Goal: Task Accomplishment & Management: Use online tool/utility

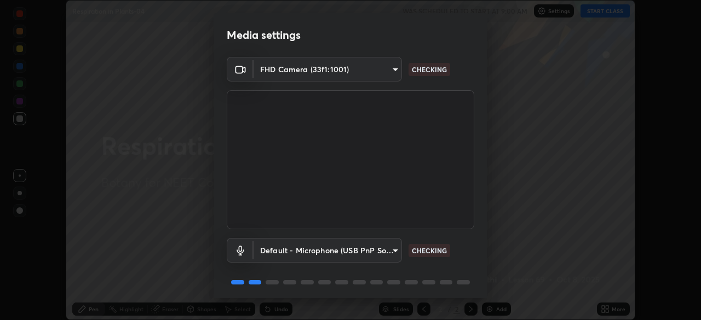
scroll to position [39, 0]
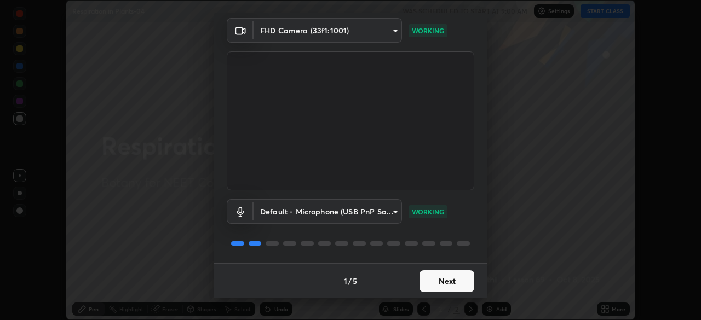
click at [429, 282] on button "Next" at bounding box center [446, 281] width 55 height 22
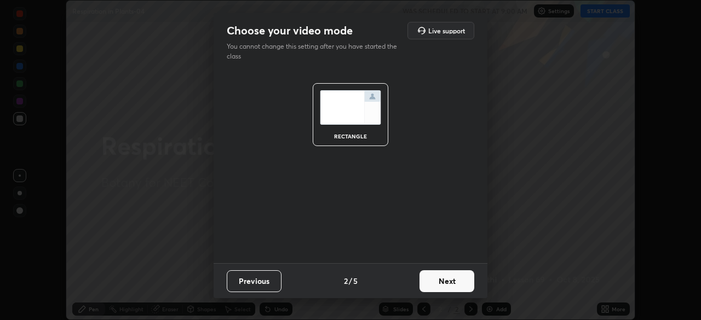
click at [431, 280] on button "Next" at bounding box center [446, 281] width 55 height 22
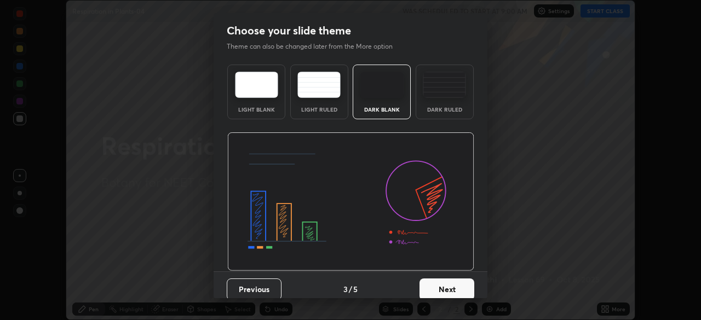
click at [383, 85] on img at bounding box center [381, 85] width 43 height 26
click at [423, 285] on button "Next" at bounding box center [446, 290] width 55 height 22
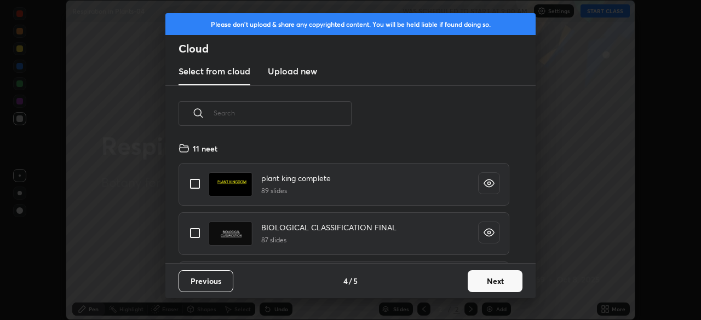
click at [484, 276] on button "Next" at bounding box center [495, 281] width 55 height 22
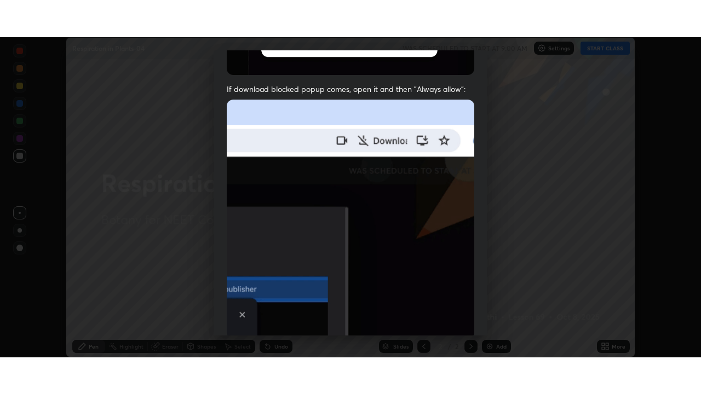
scroll to position [262, 0]
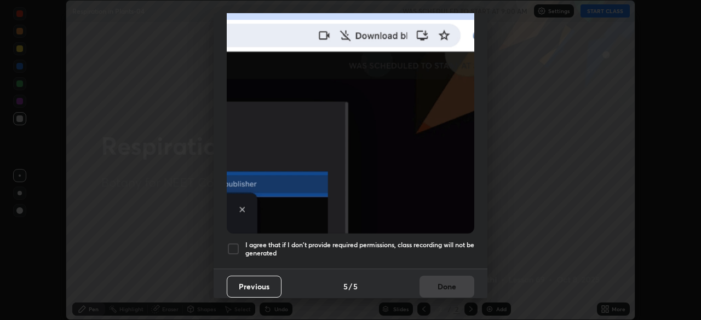
click at [232, 243] on div at bounding box center [233, 249] width 13 height 13
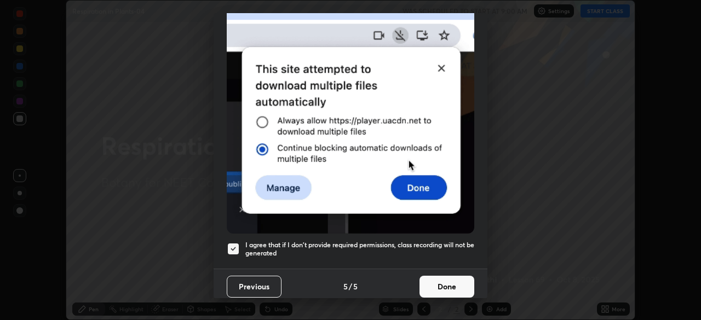
click at [429, 284] on button "Done" at bounding box center [446, 287] width 55 height 22
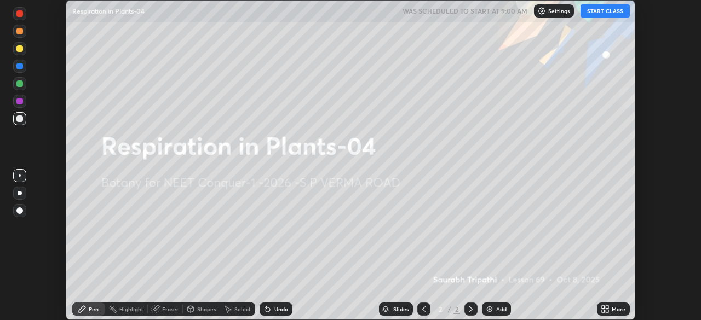
click at [602, 10] on button "START CLASS" at bounding box center [604, 10] width 49 height 13
click at [604, 307] on icon at bounding box center [603, 307] width 3 height 3
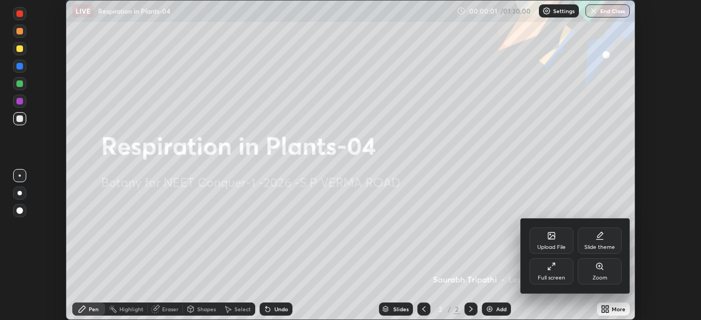
click at [563, 275] on div "Full screen" at bounding box center [551, 277] width 27 height 5
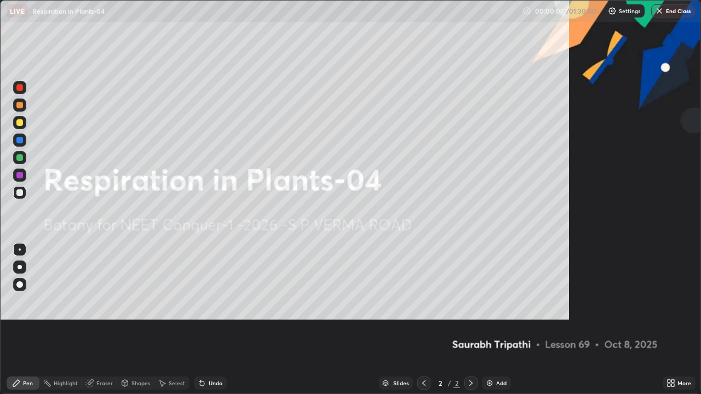
scroll to position [394, 701]
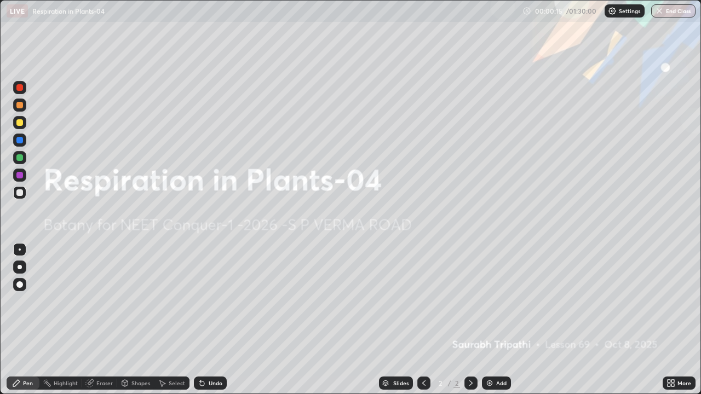
click at [485, 320] on img at bounding box center [489, 383] width 9 height 9
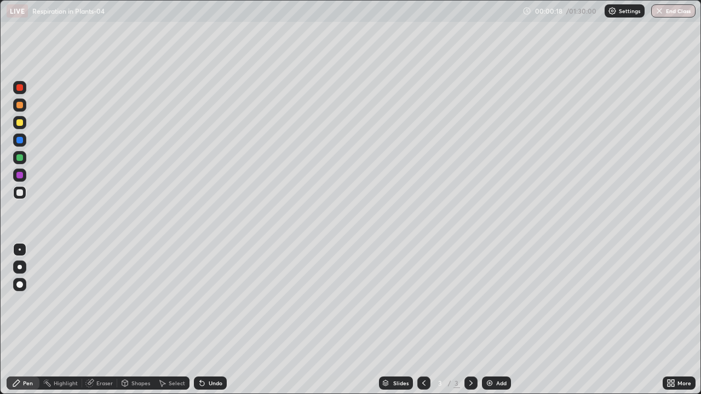
click at [25, 269] on div at bounding box center [19, 267] width 13 height 13
click at [20, 158] on div at bounding box center [19, 157] width 7 height 7
click at [21, 195] on div at bounding box center [19, 192] width 7 height 7
click at [19, 285] on div at bounding box center [19, 284] width 7 height 7
click at [490, 320] on img at bounding box center [489, 383] width 9 height 9
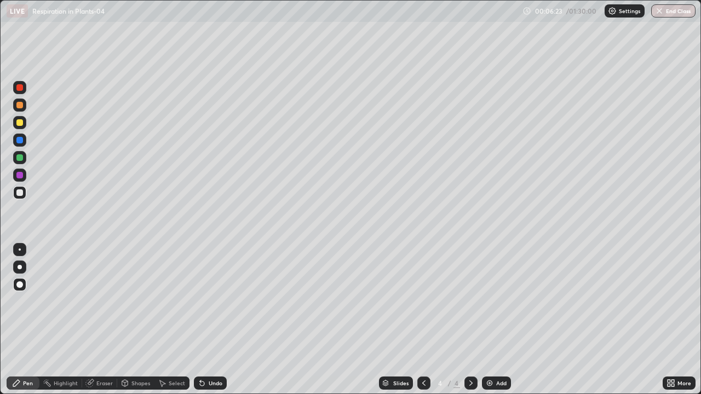
click at [21, 280] on div at bounding box center [19, 284] width 13 height 13
click at [21, 125] on div at bounding box center [19, 122] width 7 height 7
click at [138, 320] on div "Shapes" at bounding box center [140, 382] width 19 height 5
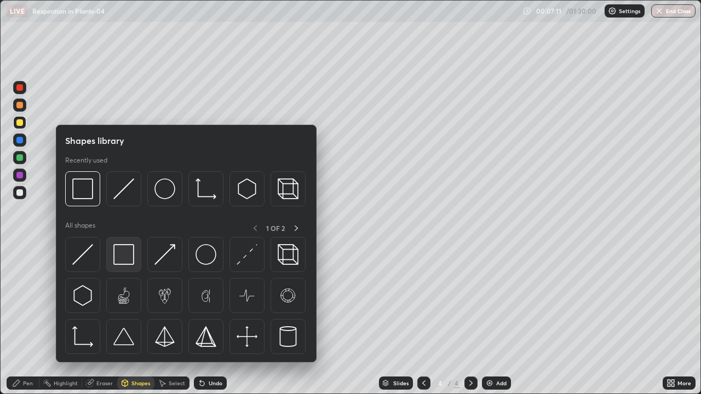
click at [125, 259] on img at bounding box center [123, 254] width 21 height 21
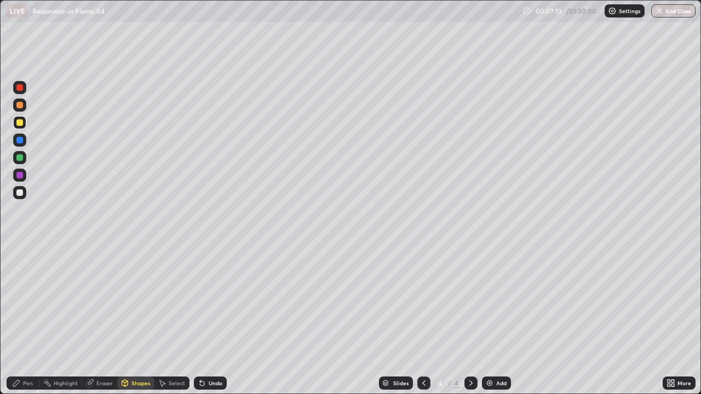
click at [20, 191] on div at bounding box center [19, 192] width 7 height 7
click at [24, 320] on div "Pen" at bounding box center [23, 383] width 33 height 13
click at [19, 266] on div at bounding box center [20, 267] width 4 height 4
click at [18, 193] on div at bounding box center [19, 192] width 7 height 7
click at [22, 194] on div at bounding box center [19, 192] width 7 height 7
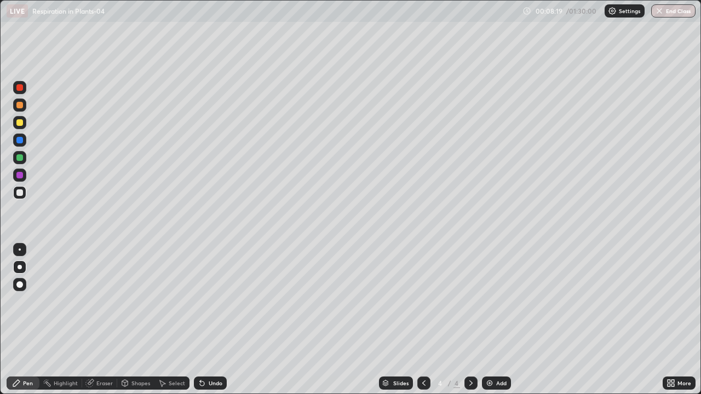
click at [20, 124] on div at bounding box center [19, 122] width 7 height 7
click at [20, 140] on div at bounding box center [19, 140] width 7 height 7
click at [21, 162] on div at bounding box center [19, 157] width 13 height 13
click at [131, 320] on div "Shapes" at bounding box center [140, 382] width 19 height 5
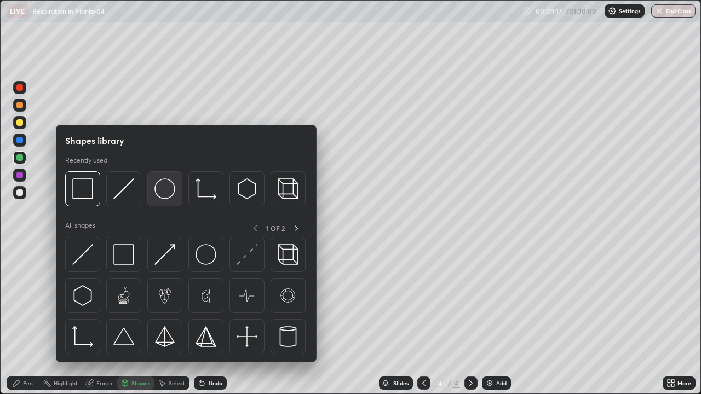
click at [165, 193] on img at bounding box center [164, 188] width 21 height 21
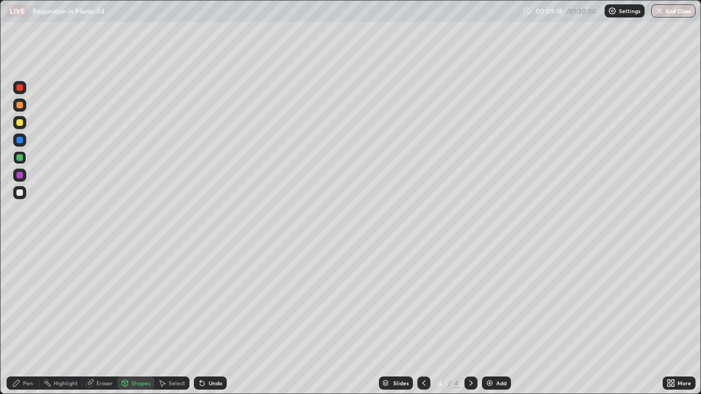
click at [20, 193] on div at bounding box center [19, 192] width 7 height 7
click at [31, 320] on div "Pen" at bounding box center [23, 383] width 33 height 13
click at [22, 158] on div at bounding box center [19, 157] width 7 height 7
click at [21, 177] on div at bounding box center [19, 175] width 7 height 7
click at [19, 195] on div at bounding box center [19, 192] width 7 height 7
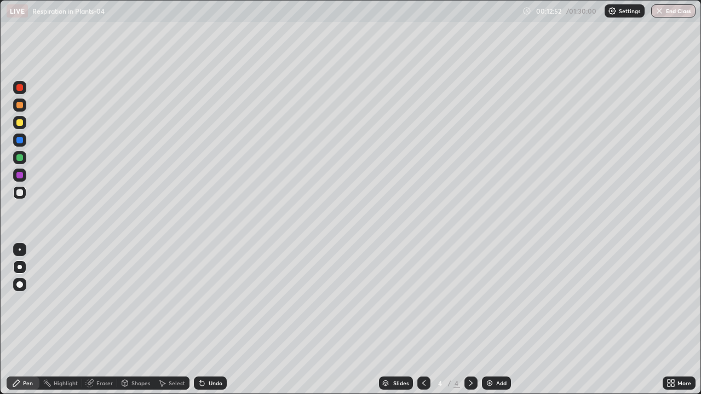
click at [125, 320] on icon at bounding box center [125, 385] width 0 height 4
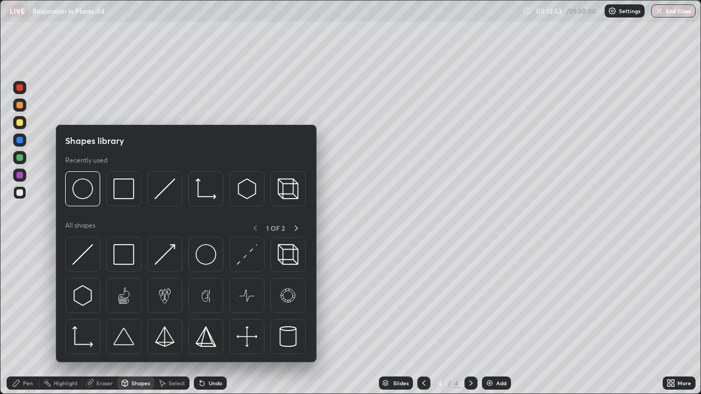
click at [21, 191] on div at bounding box center [19, 192] width 7 height 7
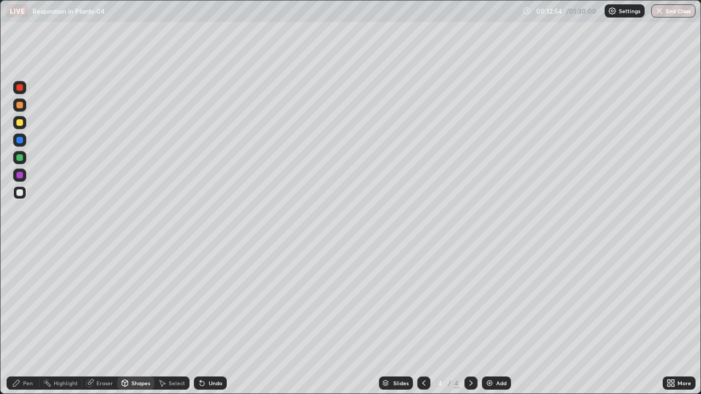
click at [20, 158] on div at bounding box center [19, 157] width 7 height 7
click at [218, 320] on div "Undo" at bounding box center [216, 382] width 14 height 5
click at [140, 320] on div "Shapes" at bounding box center [140, 382] width 19 height 5
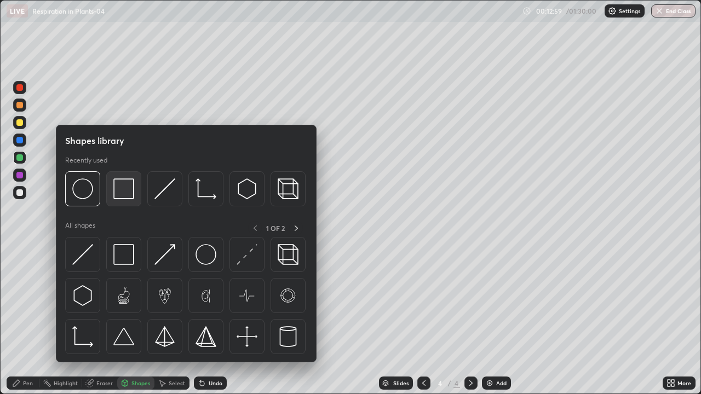
click at [121, 193] on img at bounding box center [123, 188] width 21 height 21
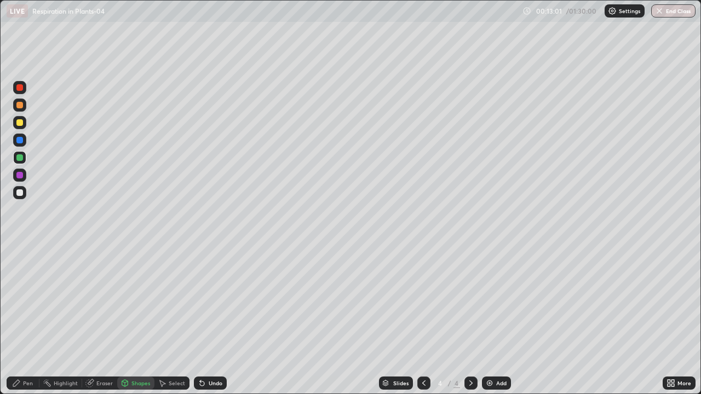
click at [216, 320] on div "Undo" at bounding box center [216, 382] width 14 height 5
click at [28, 320] on div "Pen" at bounding box center [23, 383] width 33 height 13
click at [25, 266] on div at bounding box center [19, 267] width 13 height 13
click at [20, 193] on div at bounding box center [19, 192] width 7 height 7
click at [26, 269] on div at bounding box center [19, 267] width 13 height 13
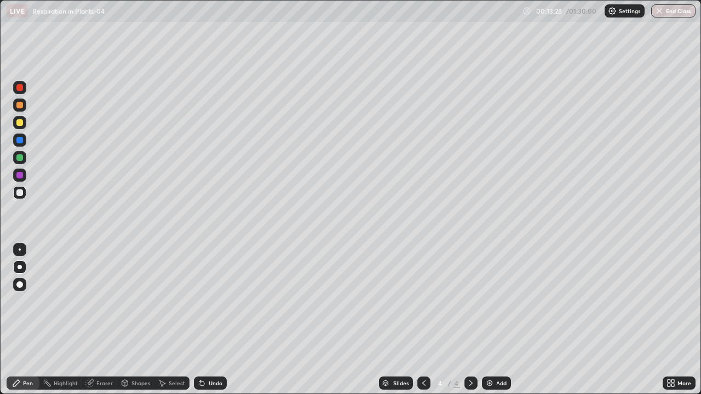
click at [16, 194] on div at bounding box center [19, 192] width 7 height 7
click at [134, 320] on div "Shapes" at bounding box center [140, 382] width 19 height 5
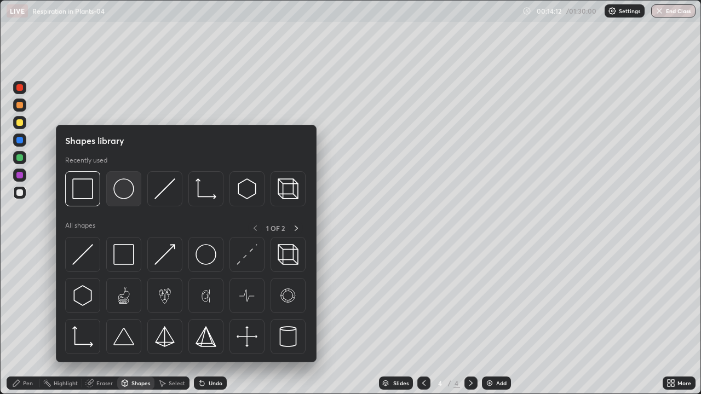
click at [119, 197] on img at bounding box center [123, 188] width 21 height 21
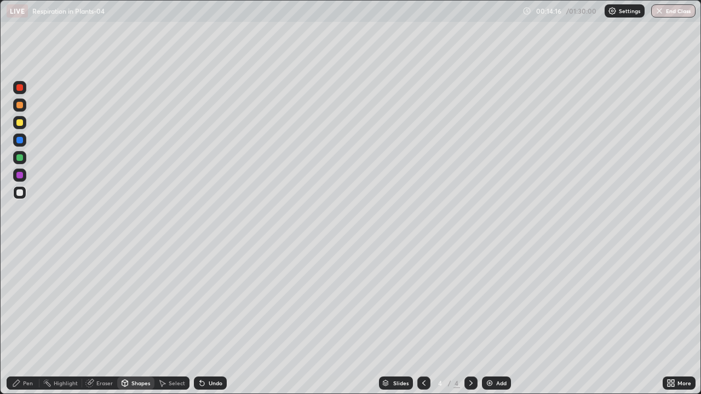
click at [27, 320] on div "Pen" at bounding box center [23, 383] width 33 height 13
click at [20, 194] on div at bounding box center [19, 192] width 7 height 7
click at [21, 287] on div at bounding box center [19, 284] width 7 height 7
click at [31, 320] on div "Pen" at bounding box center [28, 382] width 10 height 5
click at [24, 266] on div at bounding box center [19, 267] width 13 height 13
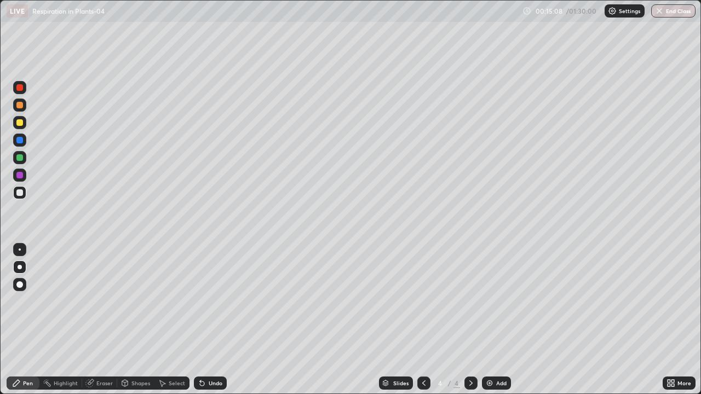
click at [18, 176] on div at bounding box center [19, 175] width 7 height 7
click at [22, 195] on div at bounding box center [19, 192] width 13 height 13
click at [493, 320] on div "Add" at bounding box center [496, 383] width 29 height 13
click at [18, 191] on div at bounding box center [19, 192] width 7 height 7
click at [19, 174] on div at bounding box center [19, 175] width 7 height 7
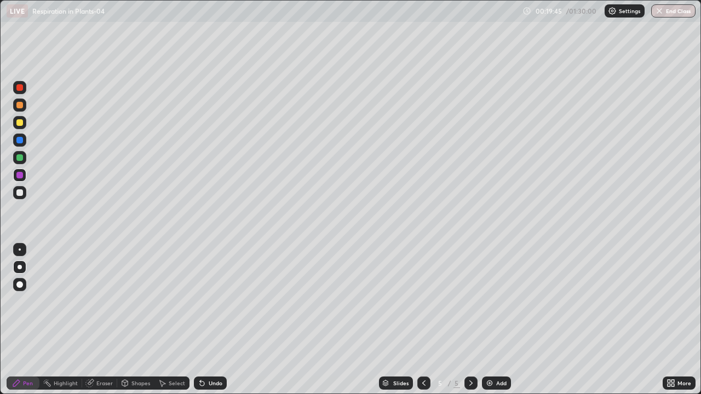
click at [19, 193] on div at bounding box center [19, 192] width 7 height 7
click at [499, 320] on div "Add" at bounding box center [501, 382] width 10 height 5
click at [139, 320] on div "Shapes" at bounding box center [140, 382] width 19 height 5
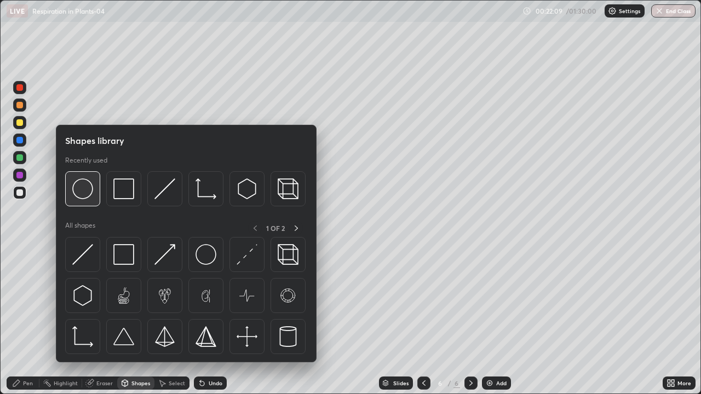
click at [85, 197] on img at bounding box center [82, 188] width 21 height 21
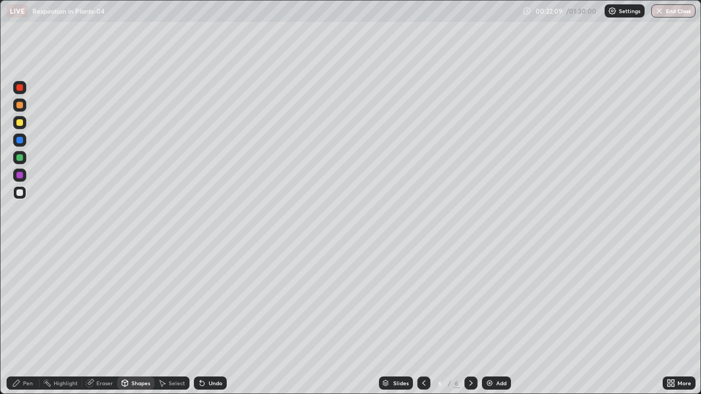
click at [25, 125] on div at bounding box center [19, 122] width 13 height 13
click at [29, 320] on div "Pen" at bounding box center [28, 382] width 10 height 5
click at [21, 282] on div at bounding box center [19, 284] width 7 height 7
click at [24, 157] on div at bounding box center [19, 157] width 13 height 13
click at [20, 267] on div at bounding box center [20, 267] width 4 height 4
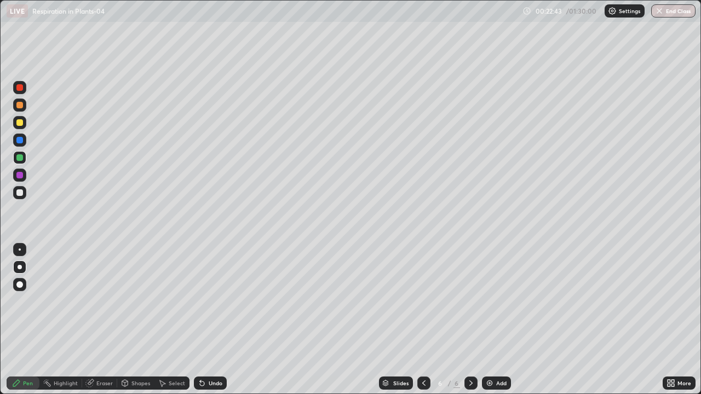
click at [21, 191] on div at bounding box center [19, 192] width 7 height 7
click at [20, 123] on div at bounding box center [19, 122] width 7 height 7
click at [22, 190] on div at bounding box center [19, 192] width 13 height 13
click at [496, 320] on div "Add" at bounding box center [501, 382] width 10 height 5
click at [134, 320] on div "Shapes" at bounding box center [140, 382] width 19 height 5
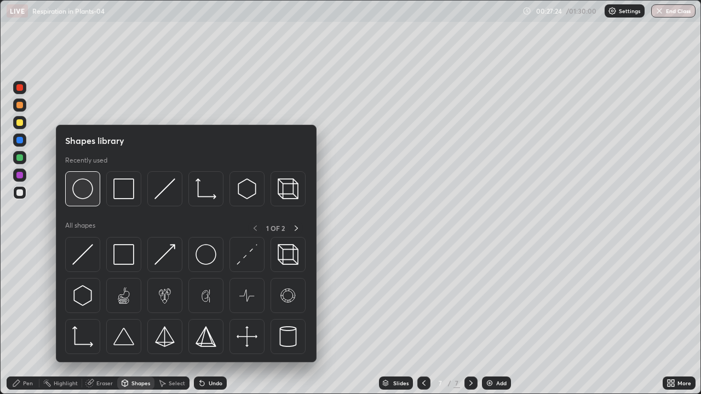
click at [83, 192] on img at bounding box center [82, 188] width 21 height 21
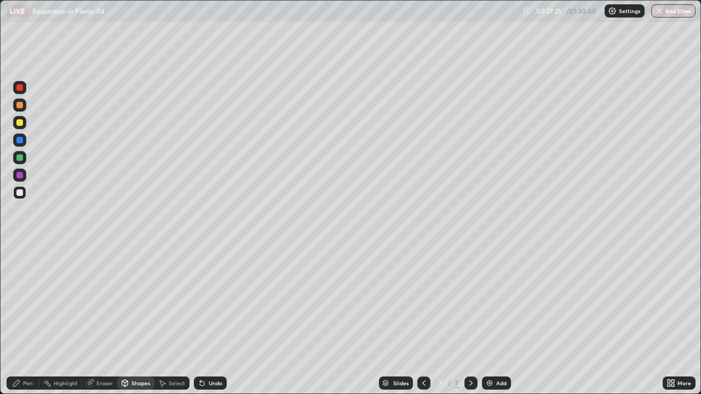
click at [20, 193] on div at bounding box center [19, 192] width 7 height 7
click at [215, 320] on div "Undo" at bounding box center [216, 382] width 14 height 5
click at [220, 320] on div "Undo" at bounding box center [210, 383] width 33 height 13
click at [32, 320] on div "Pen" at bounding box center [28, 382] width 10 height 5
click at [28, 320] on div "Pen" at bounding box center [28, 382] width 10 height 5
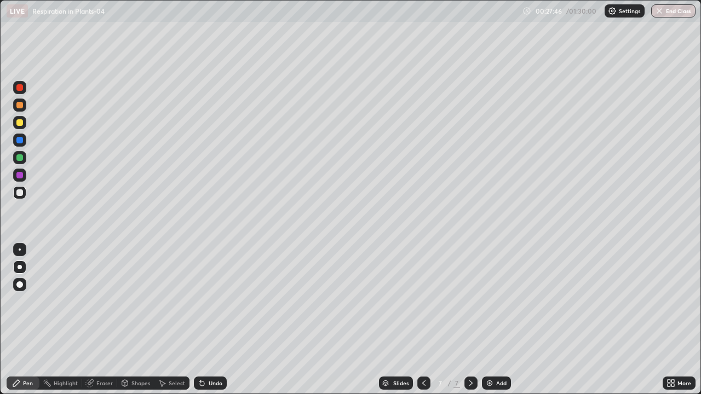
click at [20, 267] on div at bounding box center [20, 267] width 4 height 4
click at [18, 194] on div at bounding box center [19, 192] width 7 height 7
click at [19, 194] on div at bounding box center [19, 192] width 7 height 7
click at [135, 320] on div "Shapes" at bounding box center [140, 382] width 19 height 5
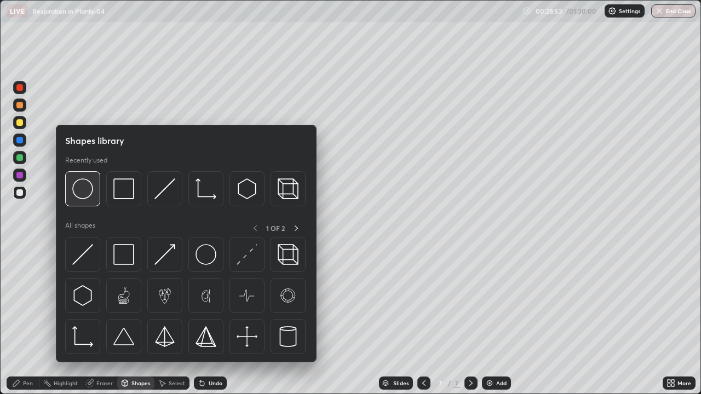
click at [88, 195] on img at bounding box center [82, 188] width 21 height 21
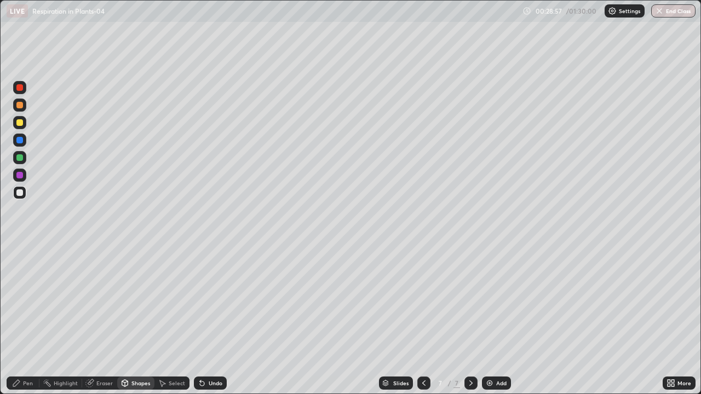
click at [27, 320] on div "Pen" at bounding box center [23, 383] width 33 height 13
click at [18, 267] on div at bounding box center [20, 267] width 4 height 4
click at [422, 320] on icon at bounding box center [423, 383] width 9 height 9
click at [470, 320] on icon at bounding box center [470, 383] width 9 height 9
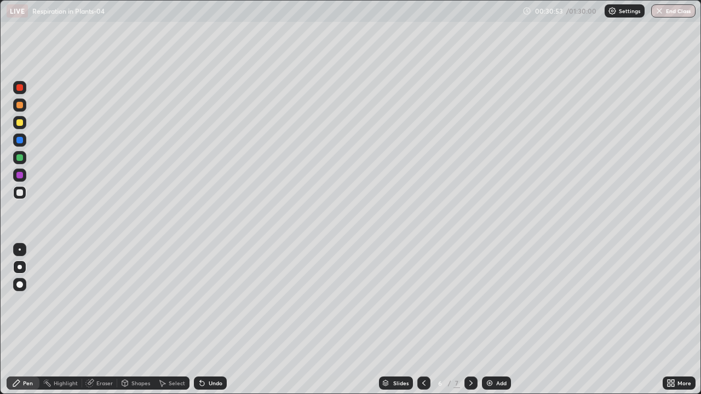
click at [470, 320] on icon at bounding box center [470, 383] width 9 height 9
click at [21, 158] on div at bounding box center [19, 157] width 7 height 7
click at [21, 176] on div at bounding box center [19, 175] width 7 height 7
click at [469, 320] on icon at bounding box center [470, 383] width 9 height 9
click at [492, 320] on img at bounding box center [489, 383] width 9 height 9
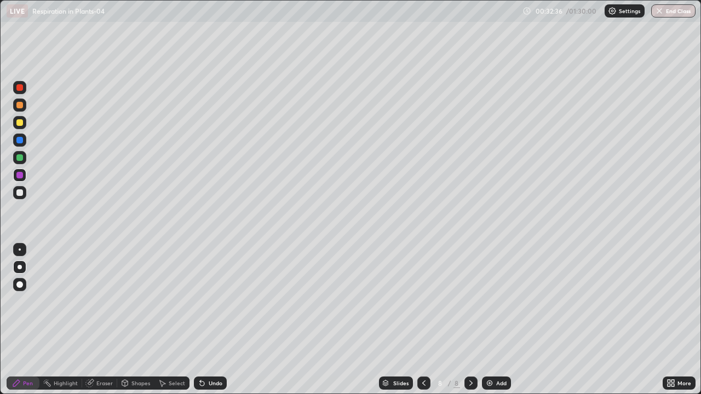
click at [22, 123] on div at bounding box center [19, 122] width 7 height 7
click at [22, 124] on div at bounding box center [19, 122] width 7 height 7
click at [19, 191] on div at bounding box center [19, 192] width 7 height 7
click at [20, 125] on div at bounding box center [19, 122] width 7 height 7
click at [22, 142] on div at bounding box center [19, 140] width 7 height 7
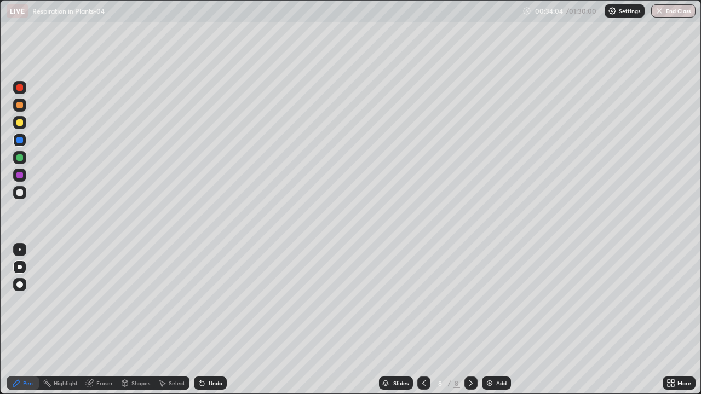
click at [24, 193] on div at bounding box center [19, 192] width 13 height 13
click at [17, 124] on div at bounding box center [19, 122] width 7 height 7
click at [25, 193] on div at bounding box center [19, 192] width 13 height 13
click at [22, 188] on div at bounding box center [19, 192] width 13 height 13
click at [212, 320] on div "Undo" at bounding box center [216, 382] width 14 height 5
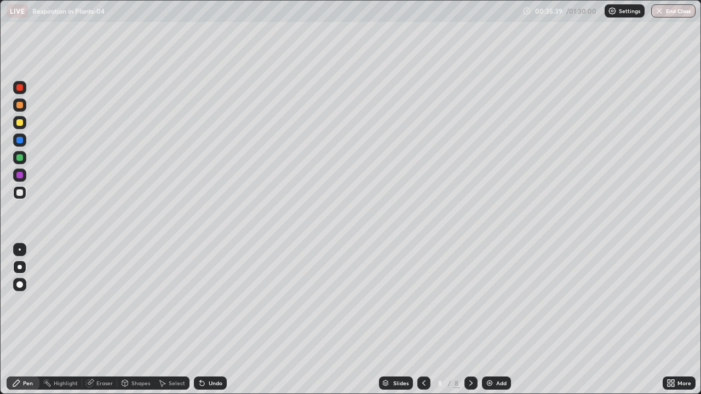
click at [21, 173] on div at bounding box center [19, 175] width 7 height 7
click at [21, 123] on div at bounding box center [19, 122] width 7 height 7
click at [19, 195] on div at bounding box center [19, 192] width 7 height 7
click at [169, 320] on div "Select" at bounding box center [171, 383] width 35 height 13
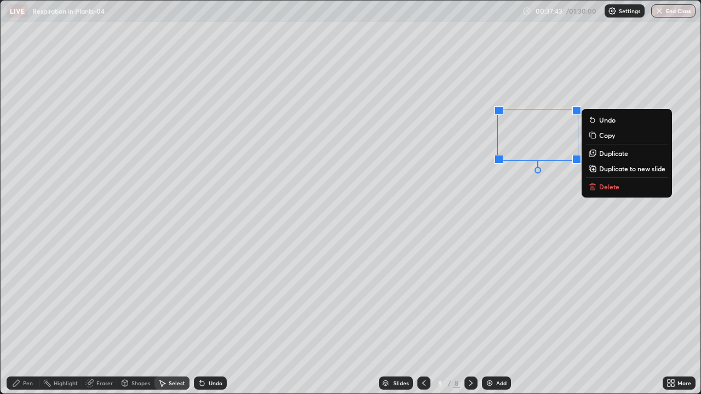
click at [37, 320] on div "Pen" at bounding box center [23, 383] width 33 height 13
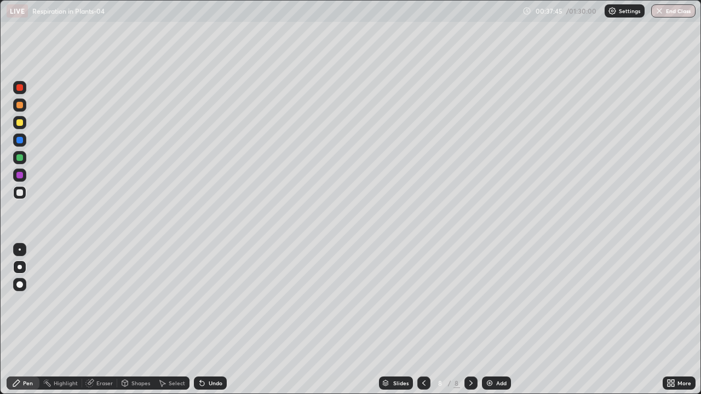
click at [20, 193] on div at bounding box center [19, 192] width 7 height 7
click at [24, 126] on div at bounding box center [19, 122] width 13 height 13
click at [20, 125] on div at bounding box center [19, 122] width 7 height 7
click at [501, 320] on div "Add" at bounding box center [501, 382] width 10 height 5
click at [139, 320] on div "Shapes" at bounding box center [140, 382] width 19 height 5
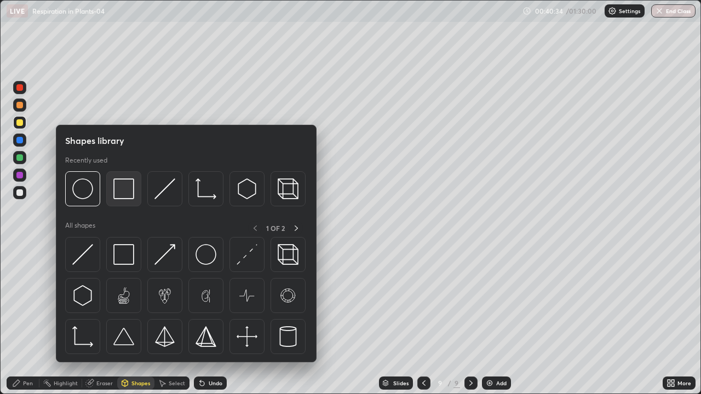
click at [126, 197] on img at bounding box center [123, 188] width 21 height 21
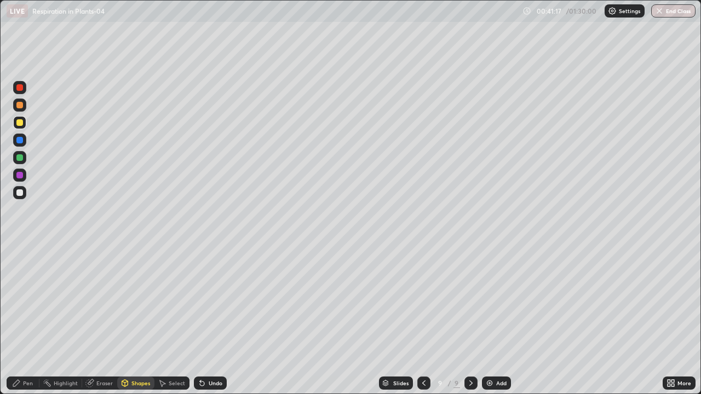
click at [133, 320] on div "Shapes" at bounding box center [140, 382] width 19 height 5
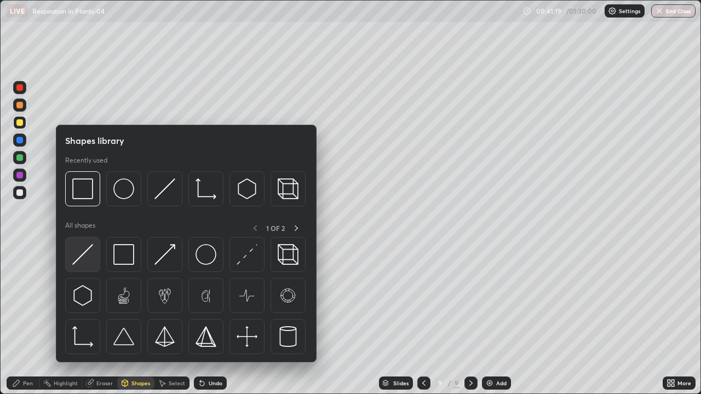
click at [79, 261] on img at bounding box center [82, 254] width 21 height 21
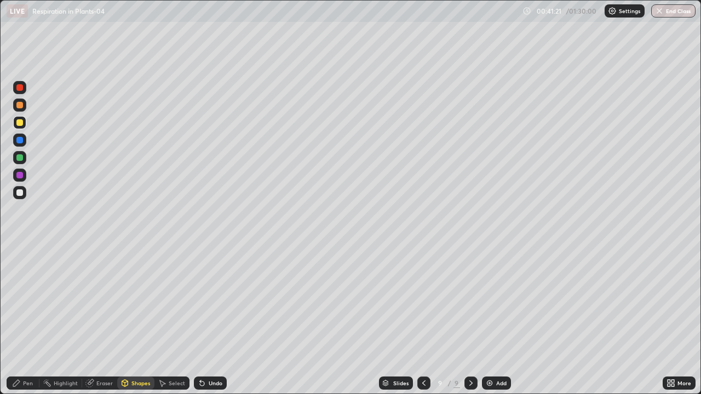
click at [20, 123] on div at bounding box center [19, 122] width 7 height 7
click at [33, 320] on div "Pen" at bounding box center [23, 383] width 33 height 13
click at [25, 286] on div at bounding box center [19, 284] width 13 height 13
click at [20, 194] on div at bounding box center [19, 192] width 7 height 7
click at [20, 267] on div at bounding box center [20, 267] width 4 height 4
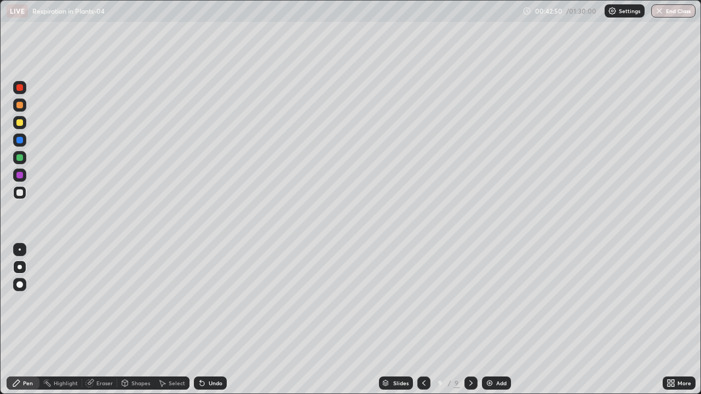
click at [22, 106] on div at bounding box center [19, 105] width 7 height 7
click at [22, 140] on div at bounding box center [19, 140] width 7 height 7
click at [213, 320] on div "Undo" at bounding box center [216, 382] width 14 height 5
click at [20, 88] on div at bounding box center [19, 87] width 7 height 7
click at [19, 191] on div at bounding box center [19, 192] width 7 height 7
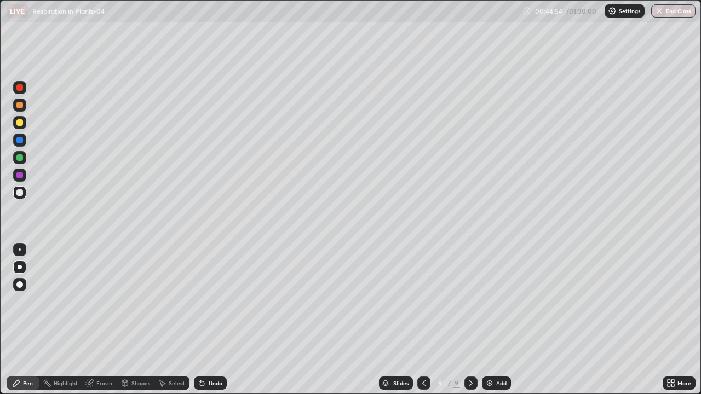
click at [19, 174] on div at bounding box center [19, 175] width 7 height 7
click at [143, 320] on div "Shapes" at bounding box center [140, 382] width 19 height 5
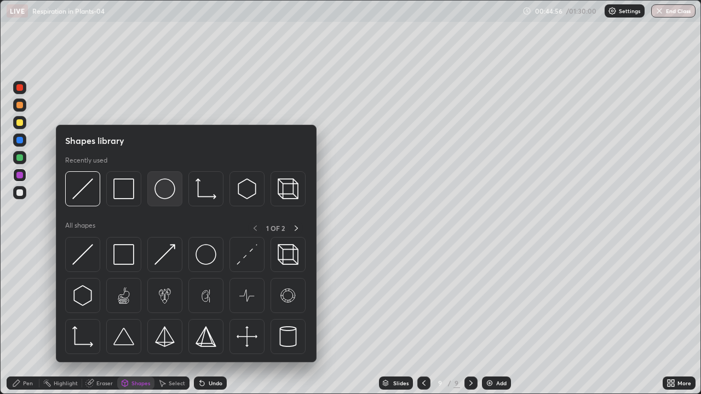
click at [169, 196] on img at bounding box center [164, 188] width 21 height 21
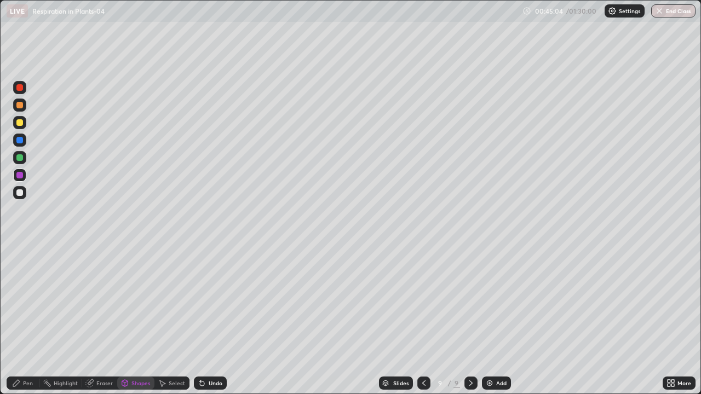
click at [28, 320] on div "Pen" at bounding box center [28, 382] width 10 height 5
click at [62, 320] on div "Highlight" at bounding box center [66, 382] width 24 height 5
click at [95, 320] on div "Eraser" at bounding box center [99, 383] width 35 height 13
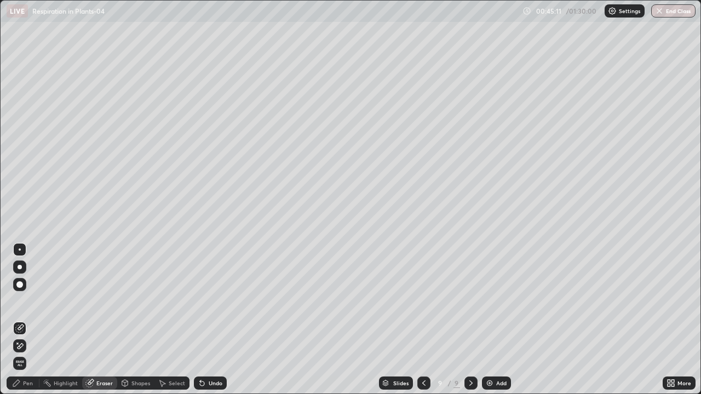
click at [27, 320] on div "Pen" at bounding box center [28, 382] width 10 height 5
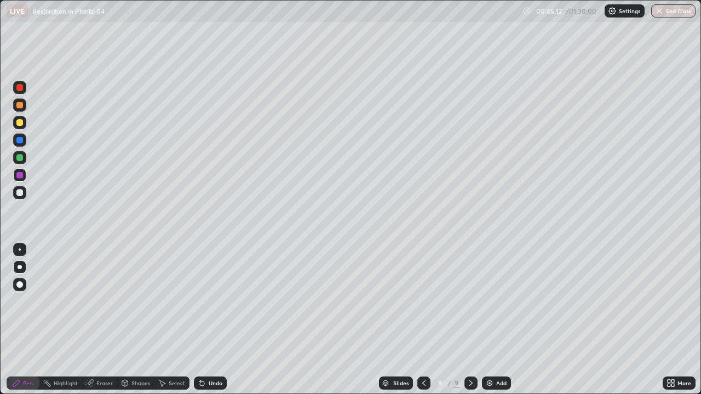
click at [18, 267] on div at bounding box center [20, 267] width 4 height 4
click at [217, 320] on div "Undo" at bounding box center [216, 382] width 14 height 5
click at [20, 194] on div at bounding box center [19, 192] width 7 height 7
click at [218, 320] on div "Undo" at bounding box center [216, 382] width 14 height 5
click at [20, 250] on div at bounding box center [20, 250] width 2 height 2
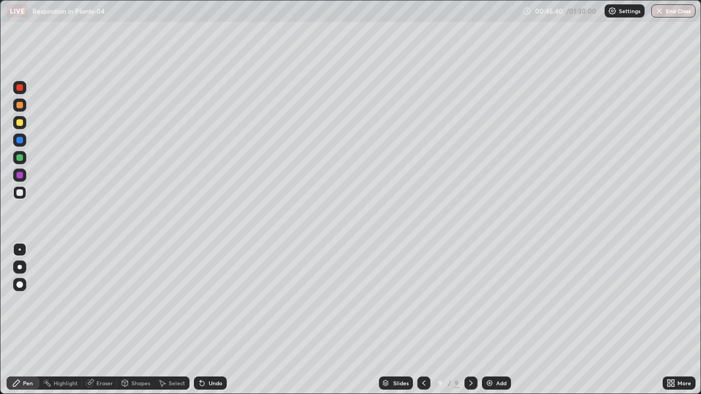
click at [20, 193] on div at bounding box center [19, 192] width 7 height 7
click at [212, 320] on div "Undo" at bounding box center [216, 382] width 14 height 5
click at [422, 320] on icon at bounding box center [423, 383] width 9 height 9
click at [21, 193] on div at bounding box center [19, 192] width 7 height 7
click at [474, 320] on icon at bounding box center [470, 383] width 9 height 9
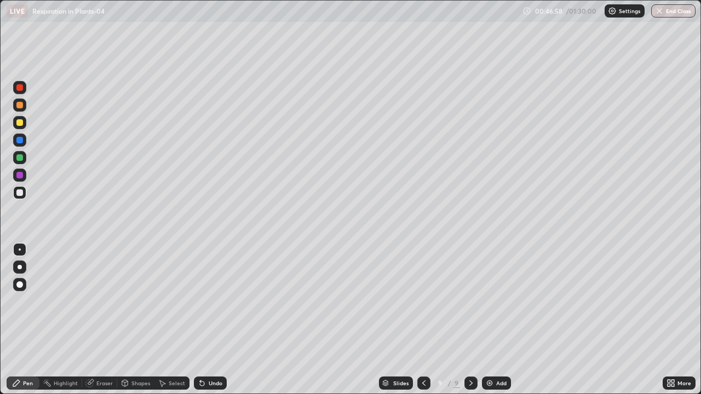
click at [19, 142] on div at bounding box center [19, 140] width 7 height 7
click at [20, 193] on div at bounding box center [19, 192] width 7 height 7
click at [21, 122] on div at bounding box center [19, 122] width 7 height 7
click at [22, 194] on div at bounding box center [19, 192] width 7 height 7
click at [21, 141] on div at bounding box center [19, 140] width 7 height 7
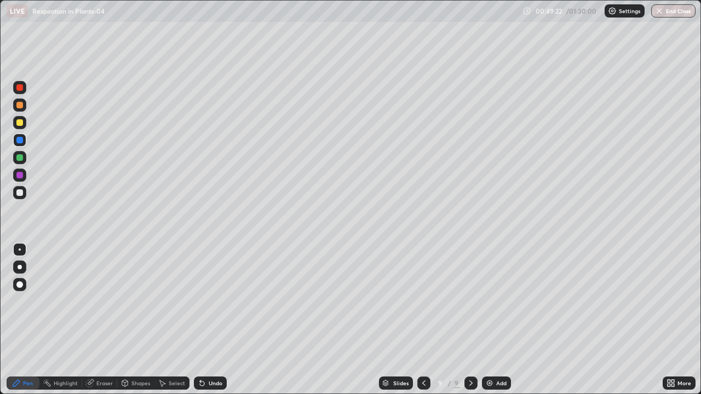
click at [471, 320] on div at bounding box center [470, 383] width 13 height 22
click at [22, 191] on div at bounding box center [19, 192] width 7 height 7
click at [138, 320] on div "Shapes" at bounding box center [140, 382] width 19 height 5
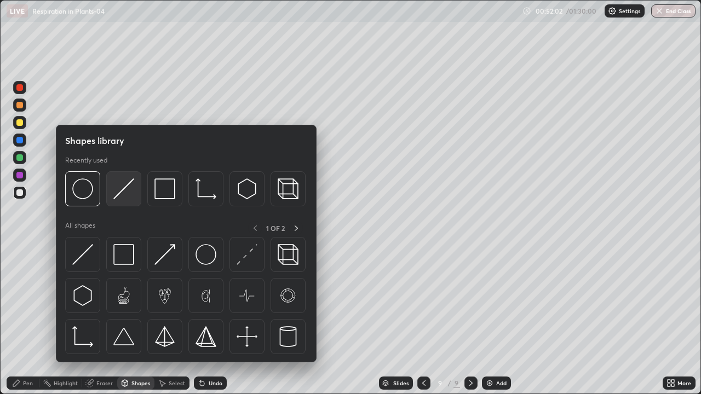
click at [119, 192] on img at bounding box center [123, 188] width 21 height 21
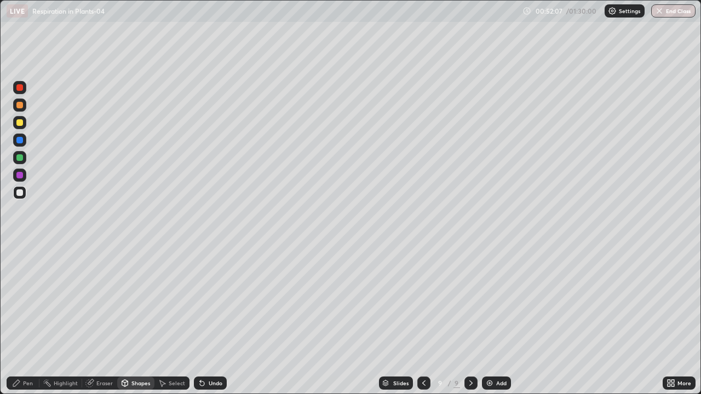
click at [210, 320] on div "Undo" at bounding box center [216, 382] width 14 height 5
click at [22, 156] on div at bounding box center [19, 157] width 7 height 7
click at [22, 320] on div "Pen" at bounding box center [23, 383] width 33 height 13
click at [21, 89] on div at bounding box center [19, 87] width 7 height 7
click at [25, 193] on div at bounding box center [19, 192] width 13 height 13
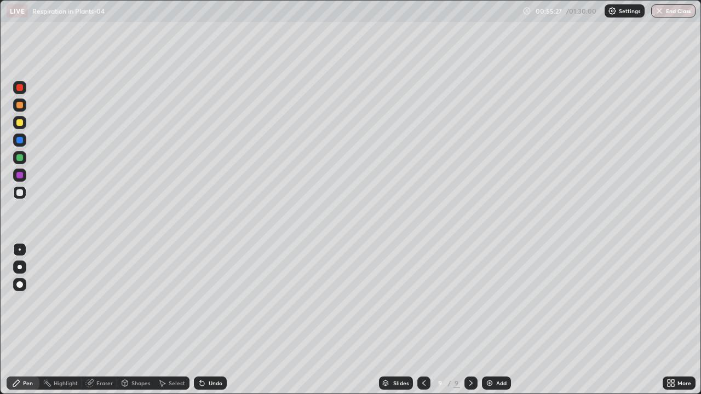
click at [24, 192] on div at bounding box center [19, 192] width 13 height 13
click at [19, 140] on div at bounding box center [19, 140] width 7 height 7
click at [17, 88] on div at bounding box center [19, 87] width 7 height 7
click at [18, 143] on div at bounding box center [19, 140] width 7 height 7
click at [22, 193] on div at bounding box center [19, 192] width 7 height 7
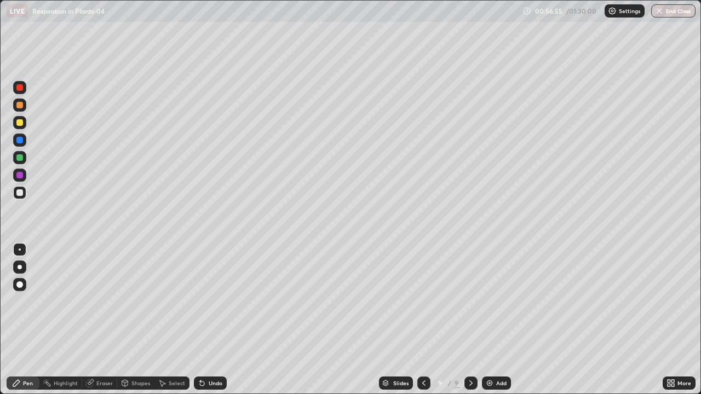
click at [19, 90] on div at bounding box center [19, 87] width 7 height 7
click at [213, 320] on div "Undo" at bounding box center [216, 382] width 14 height 5
click at [20, 250] on div at bounding box center [20, 250] width 2 height 2
click at [216, 320] on div "Undo" at bounding box center [216, 382] width 14 height 5
click at [20, 194] on div at bounding box center [19, 192] width 7 height 7
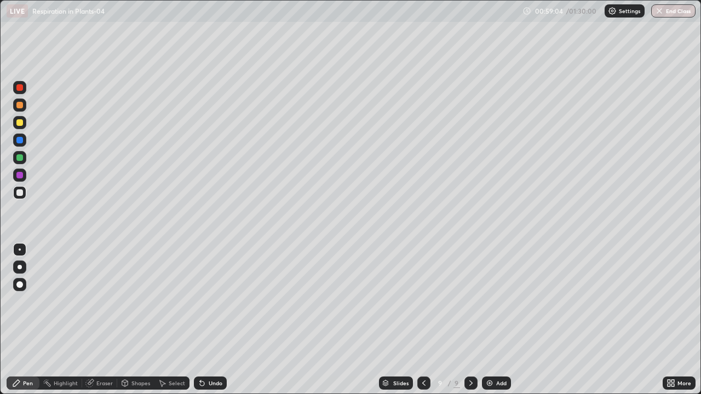
click at [125, 320] on icon at bounding box center [125, 383] width 6 height 2
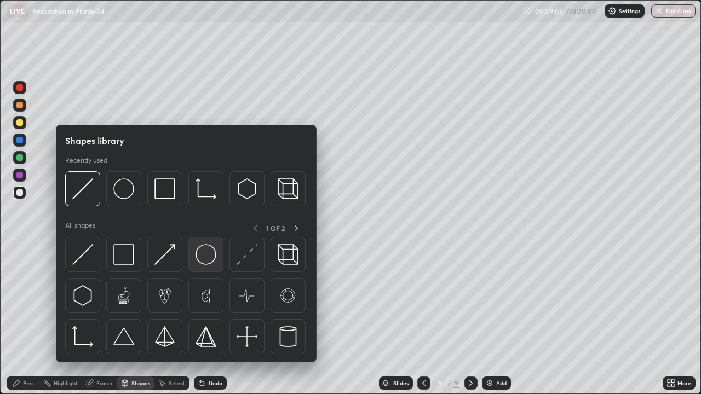
click at [199, 259] on img at bounding box center [205, 254] width 21 height 21
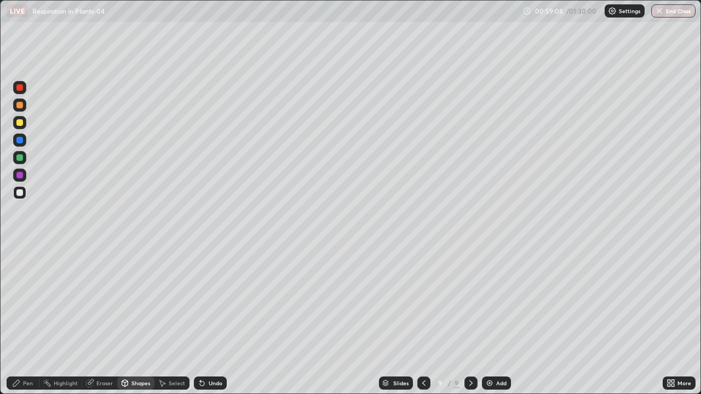
click at [19, 175] on div at bounding box center [19, 175] width 7 height 7
click at [209, 320] on div "Undo" at bounding box center [216, 382] width 14 height 5
click at [215, 320] on div "Undo" at bounding box center [216, 382] width 14 height 5
click at [209, 320] on div "Undo" at bounding box center [216, 382] width 14 height 5
click at [21, 320] on div "Pen" at bounding box center [23, 383] width 33 height 13
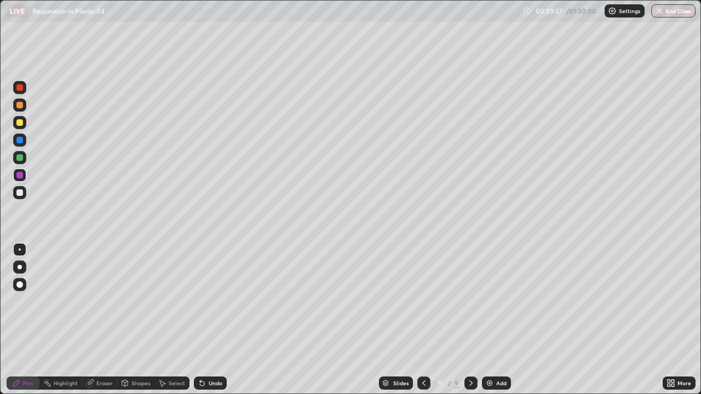
click at [20, 250] on div at bounding box center [20, 250] width 2 height 2
click at [20, 191] on div at bounding box center [19, 192] width 7 height 7
click at [213, 320] on div "Undo" at bounding box center [216, 382] width 14 height 5
click at [19, 193] on div at bounding box center [19, 192] width 7 height 7
click at [103, 320] on div "Eraser" at bounding box center [104, 382] width 16 height 5
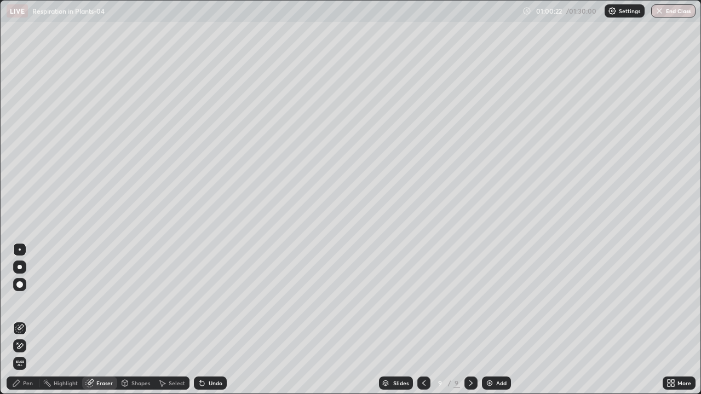
click at [22, 320] on icon at bounding box center [19, 328] width 9 height 9
click at [27, 320] on div "Pen" at bounding box center [28, 382] width 10 height 5
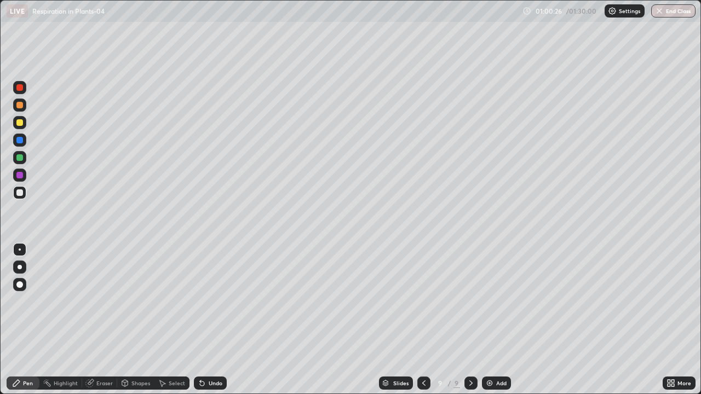
click at [143, 320] on div "Shapes" at bounding box center [140, 382] width 19 height 5
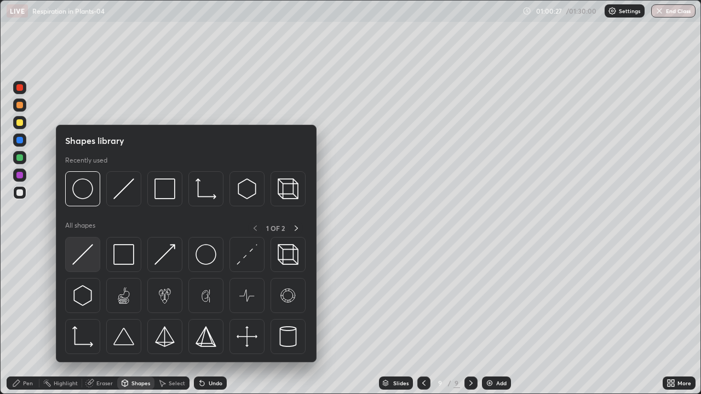
click at [77, 257] on img at bounding box center [82, 254] width 21 height 21
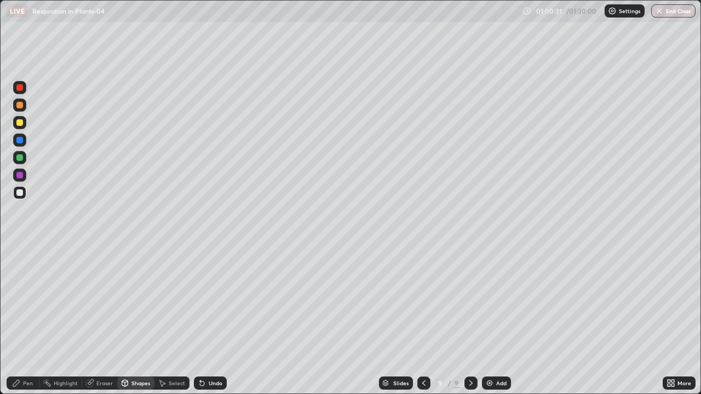
click at [31, 320] on div "Pen" at bounding box center [28, 382] width 10 height 5
click at [20, 250] on div at bounding box center [20, 250] width 2 height 2
click at [22, 197] on div at bounding box center [19, 192] width 13 height 13
click at [24, 143] on div at bounding box center [19, 140] width 13 height 13
click at [21, 193] on div at bounding box center [19, 192] width 7 height 7
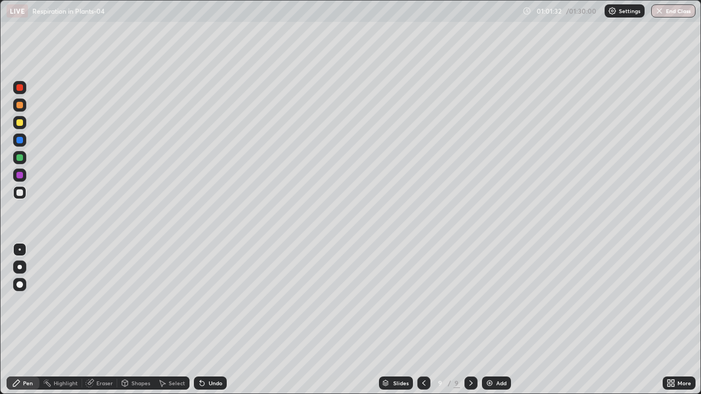
click at [113, 320] on div "Eraser" at bounding box center [99, 383] width 35 height 13
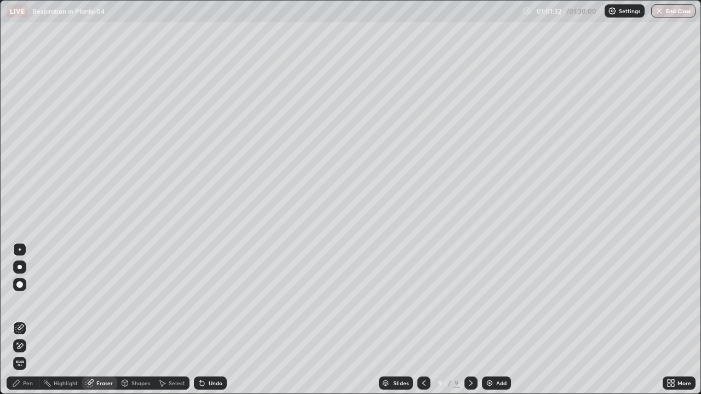
click at [23, 320] on icon at bounding box center [19, 328] width 9 height 9
click at [32, 320] on div "Pen" at bounding box center [28, 382] width 10 height 5
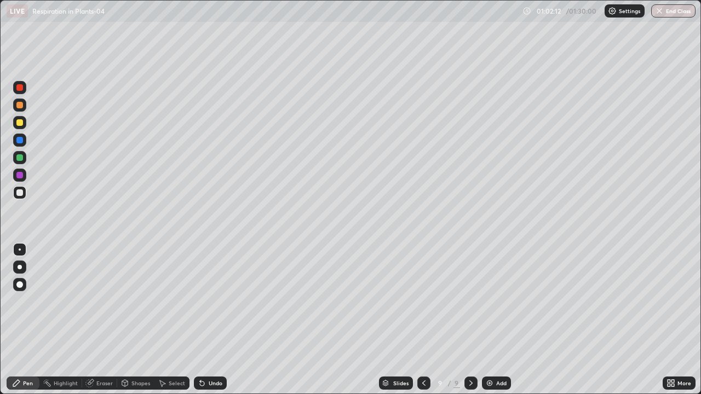
click at [212, 320] on div "Undo" at bounding box center [216, 382] width 14 height 5
click at [22, 193] on div at bounding box center [19, 192] width 7 height 7
click at [123, 320] on icon at bounding box center [125, 383] width 6 height 2
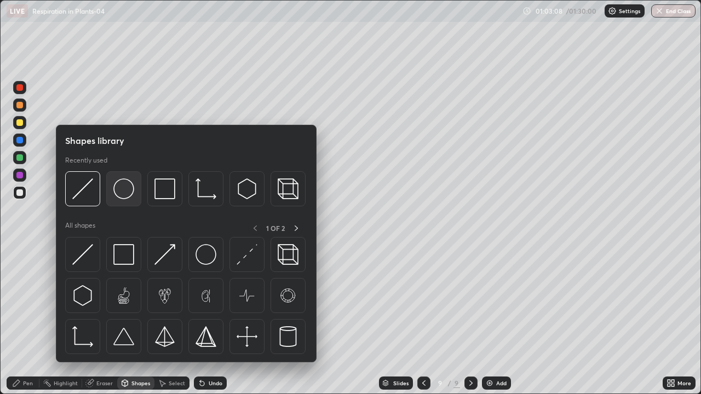
click at [124, 195] on img at bounding box center [123, 188] width 21 height 21
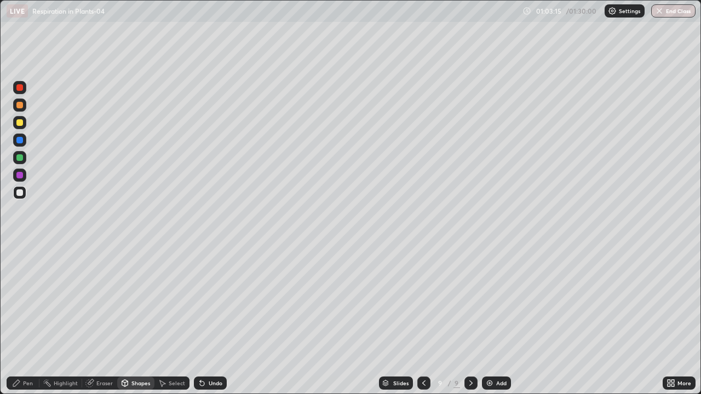
click at [21, 175] on div at bounding box center [19, 175] width 7 height 7
click at [22, 158] on div at bounding box center [19, 157] width 7 height 7
click at [213, 320] on div "Undo" at bounding box center [216, 382] width 14 height 5
click at [29, 320] on div "Pen" at bounding box center [23, 383] width 33 height 13
click at [19, 266] on div at bounding box center [20, 267] width 4 height 4
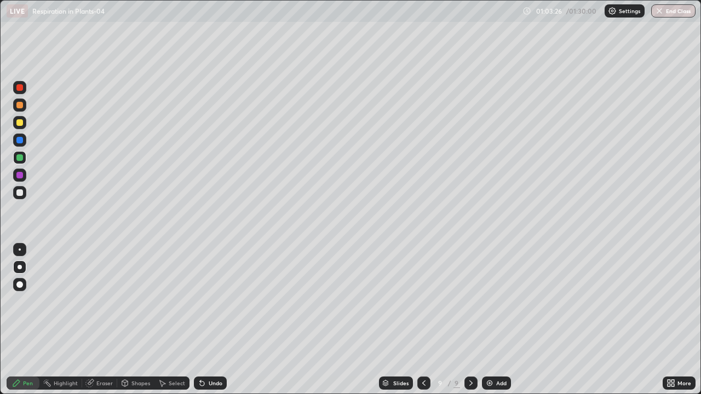
click at [215, 320] on div "Undo" at bounding box center [216, 382] width 14 height 5
click at [21, 158] on div at bounding box center [19, 157] width 7 height 7
click at [22, 192] on div at bounding box center [19, 192] width 7 height 7
click at [21, 142] on div at bounding box center [19, 140] width 7 height 7
click at [137, 320] on div "Shapes" at bounding box center [140, 382] width 19 height 5
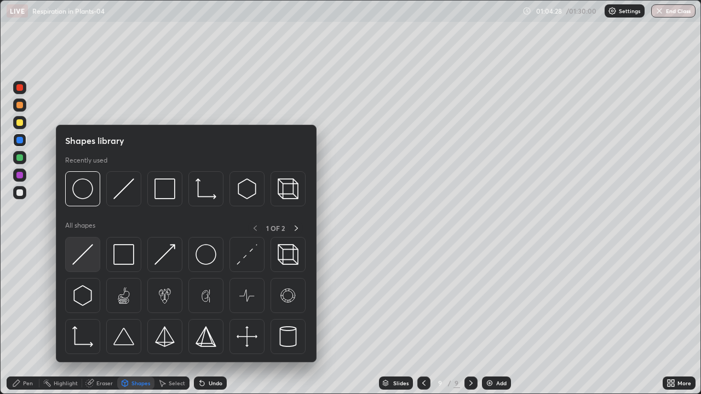
click at [81, 256] on img at bounding box center [82, 254] width 21 height 21
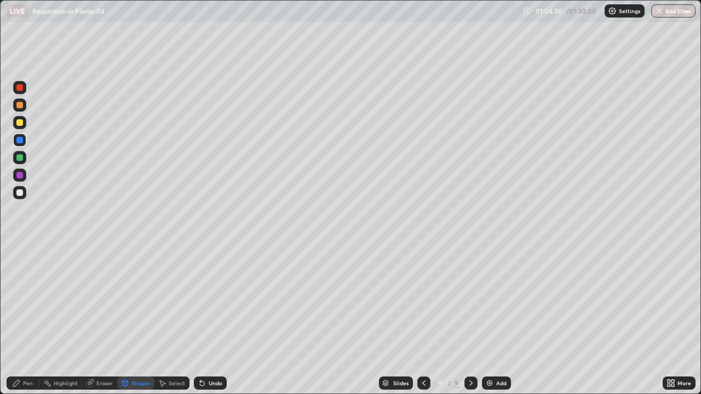
click at [21, 158] on div at bounding box center [19, 157] width 7 height 7
click at [33, 320] on div "Pen" at bounding box center [23, 383] width 33 height 13
click at [20, 267] on div at bounding box center [20, 267] width 4 height 4
click at [20, 194] on div at bounding box center [19, 192] width 7 height 7
click at [19, 88] on div at bounding box center [19, 87] width 7 height 7
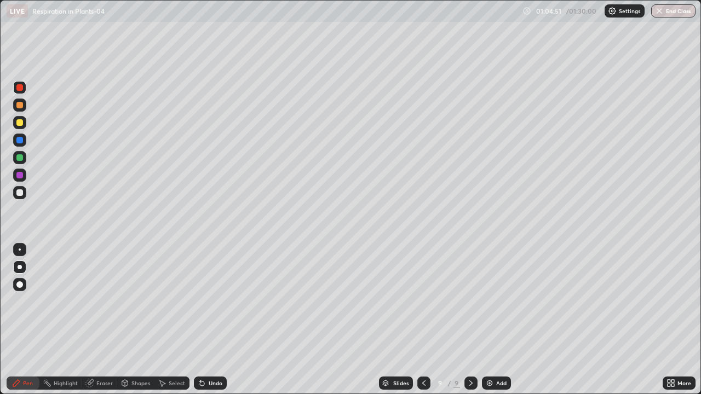
click at [24, 159] on div at bounding box center [19, 157] width 13 height 13
click at [21, 191] on div at bounding box center [19, 192] width 7 height 7
click at [24, 246] on div at bounding box center [19, 249] width 13 height 13
click at [21, 160] on div at bounding box center [19, 157] width 7 height 7
click at [22, 176] on div at bounding box center [19, 175] width 7 height 7
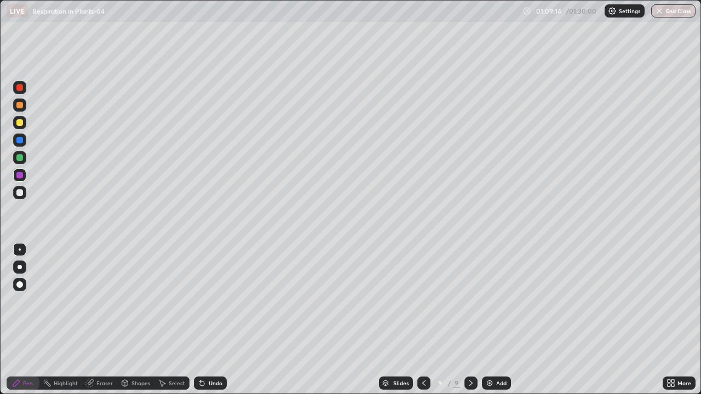
click at [128, 320] on icon at bounding box center [124, 383] width 9 height 9
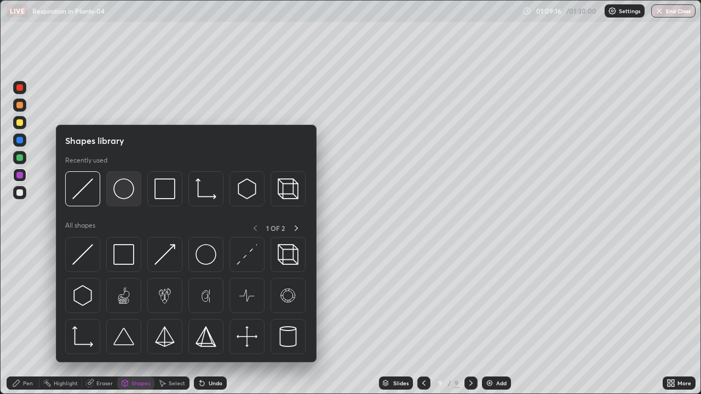
click at [123, 195] on img at bounding box center [123, 188] width 21 height 21
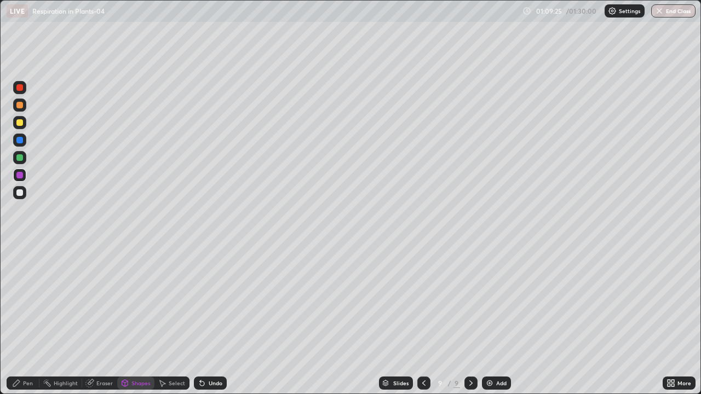
click at [214, 320] on div "Undo" at bounding box center [216, 382] width 14 height 5
click at [218, 320] on div "Undo" at bounding box center [216, 382] width 14 height 5
click at [31, 320] on div "Pen" at bounding box center [28, 382] width 10 height 5
click at [99, 320] on div "Eraser" at bounding box center [104, 382] width 16 height 5
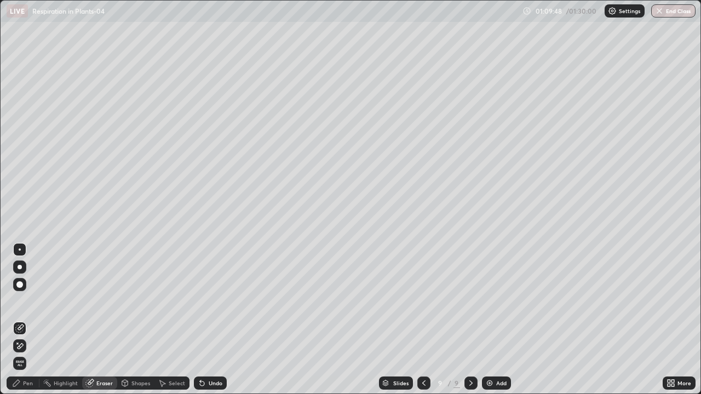
click at [27, 320] on div "Pen" at bounding box center [28, 382] width 10 height 5
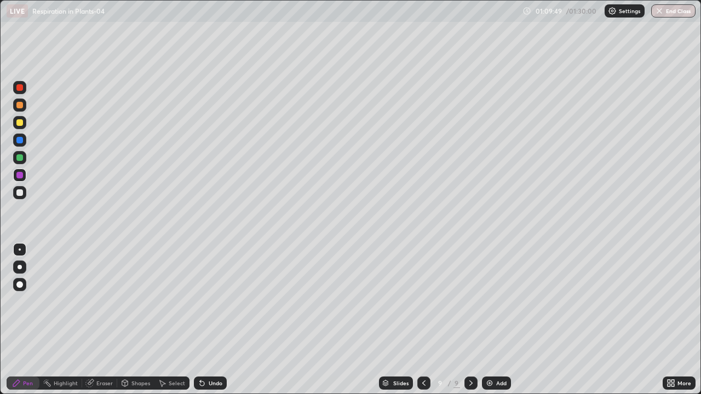
click at [18, 266] on div at bounding box center [20, 267] width 4 height 4
click at [19, 159] on div at bounding box center [19, 157] width 7 height 7
click at [20, 249] on div at bounding box center [20, 250] width 2 height 2
click at [22, 193] on div at bounding box center [19, 192] width 7 height 7
click at [20, 267] on div at bounding box center [20, 267] width 4 height 4
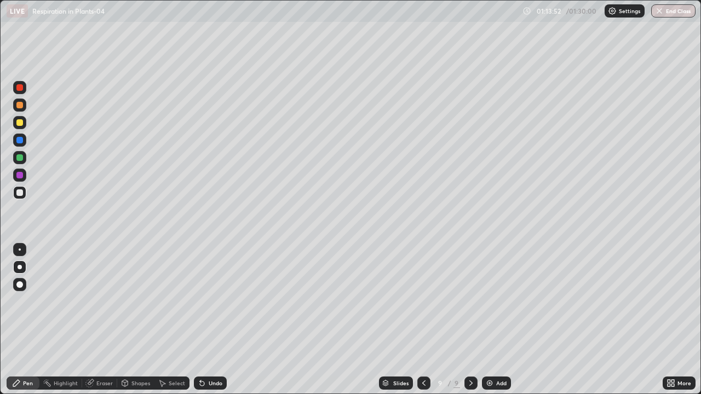
click at [22, 193] on div at bounding box center [19, 192] width 7 height 7
click at [18, 158] on div at bounding box center [19, 157] width 7 height 7
click at [135, 320] on div "Shapes" at bounding box center [140, 382] width 19 height 5
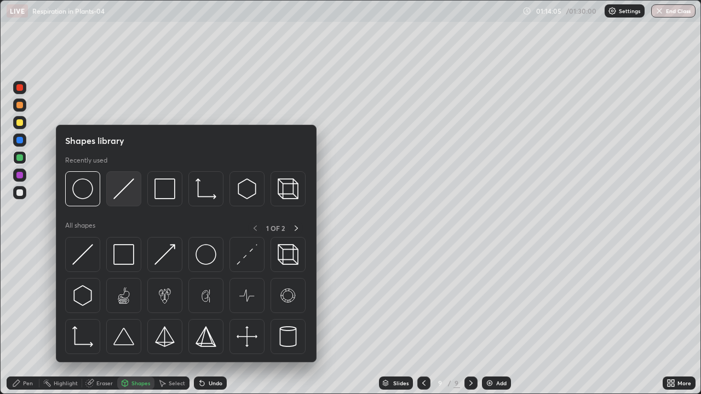
click at [123, 191] on img at bounding box center [123, 188] width 21 height 21
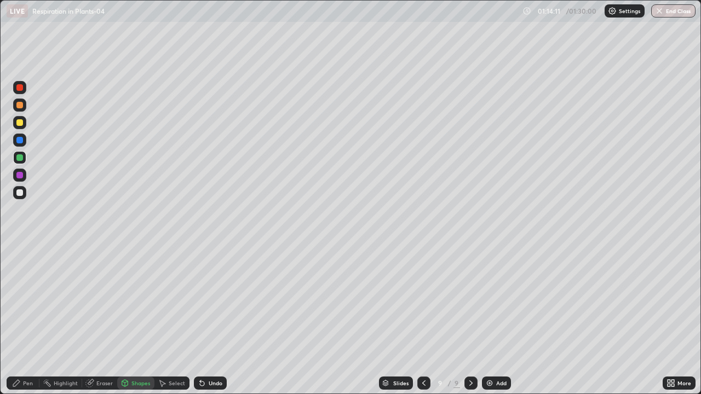
click at [213, 320] on div "Undo" at bounding box center [216, 382] width 14 height 5
click at [21, 193] on div at bounding box center [19, 192] width 7 height 7
click at [20, 106] on div at bounding box center [19, 105] width 7 height 7
click at [21, 156] on div at bounding box center [19, 157] width 7 height 7
click at [211, 320] on div "Undo" at bounding box center [210, 383] width 33 height 13
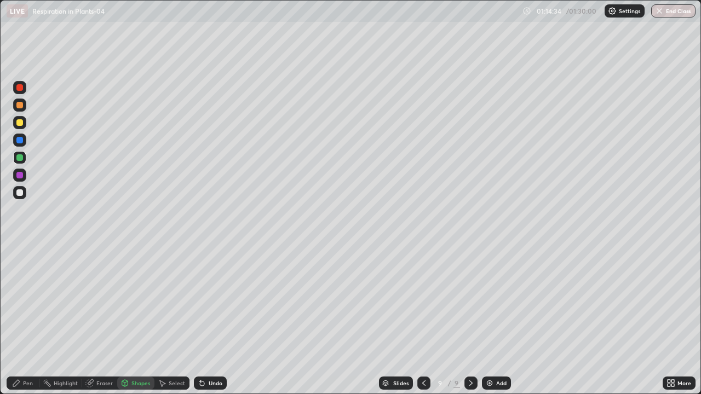
click at [29, 320] on div "Pen" at bounding box center [28, 382] width 10 height 5
click at [19, 91] on div at bounding box center [19, 87] width 13 height 13
click at [213, 320] on div "Undo" at bounding box center [210, 383] width 33 height 13
click at [20, 266] on div at bounding box center [20, 267] width 4 height 4
click at [16, 195] on div at bounding box center [19, 192] width 13 height 13
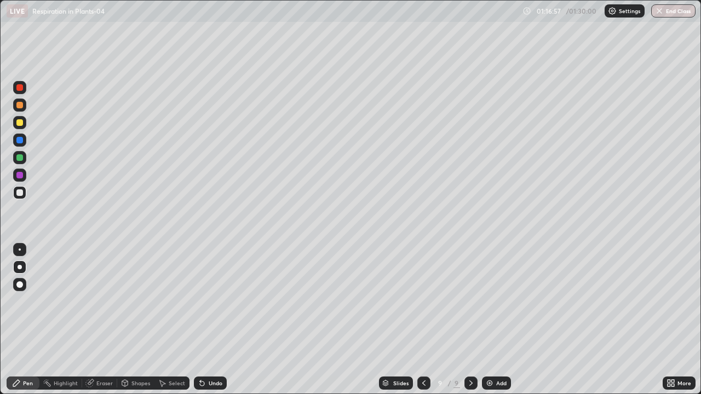
click at [222, 320] on div "Undo" at bounding box center [210, 383] width 33 height 13
click at [221, 320] on div "Undo" at bounding box center [210, 383] width 33 height 13
click at [501, 320] on div "Add" at bounding box center [501, 382] width 10 height 5
click at [137, 320] on div "Shapes" at bounding box center [140, 382] width 19 height 5
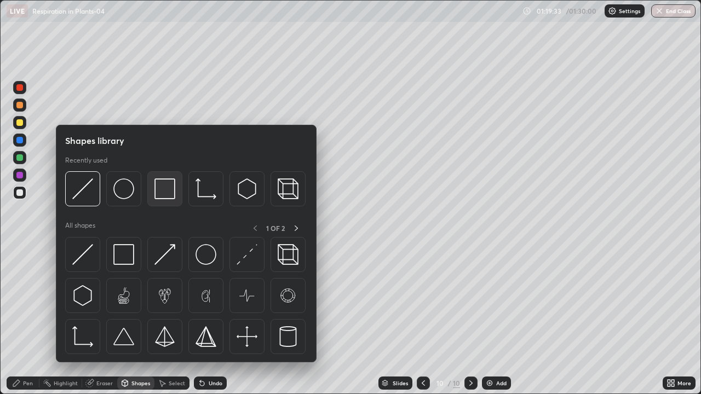
click at [166, 196] on img at bounding box center [164, 188] width 21 height 21
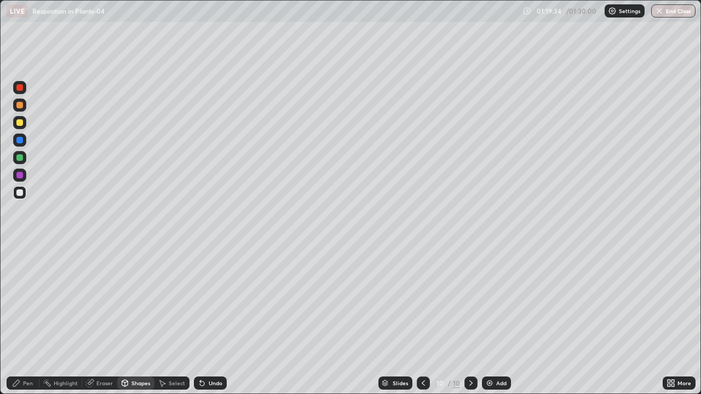
click at [20, 123] on div at bounding box center [19, 122] width 7 height 7
click at [127, 320] on icon at bounding box center [125, 383] width 6 height 7
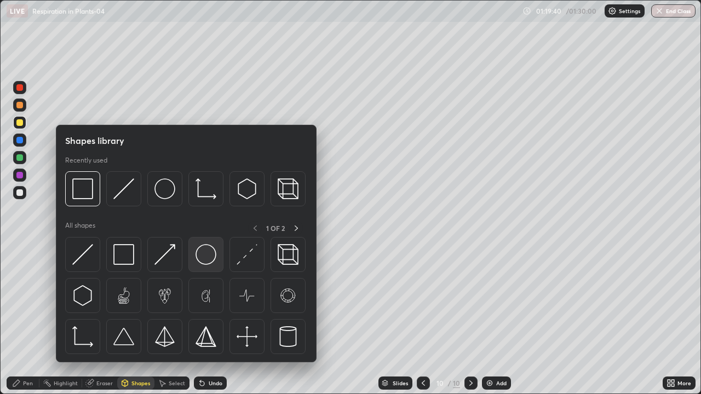
click at [201, 256] on img at bounding box center [205, 254] width 21 height 21
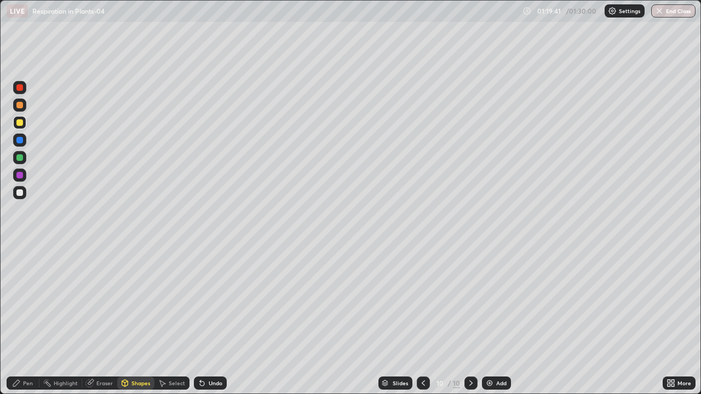
click at [21, 141] on div at bounding box center [19, 140] width 7 height 7
click at [200, 320] on icon at bounding box center [202, 384] width 4 height 4
click at [22, 125] on div at bounding box center [19, 122] width 13 height 13
click at [25, 320] on div "Pen" at bounding box center [28, 382] width 10 height 5
click at [19, 174] on div at bounding box center [19, 175] width 7 height 7
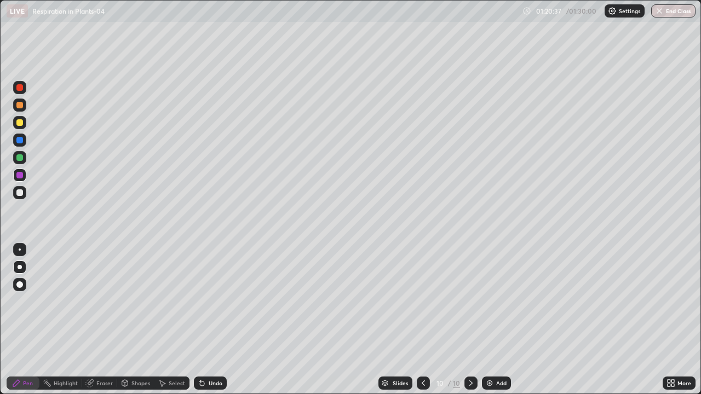
click at [118, 320] on div "Shapes" at bounding box center [135, 383] width 37 height 13
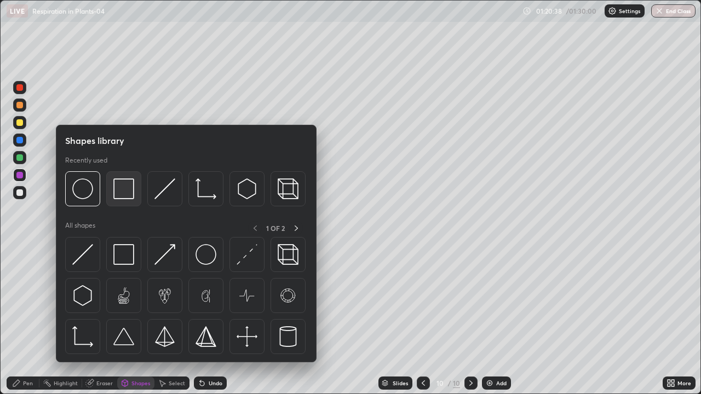
click at [130, 197] on img at bounding box center [123, 188] width 21 height 21
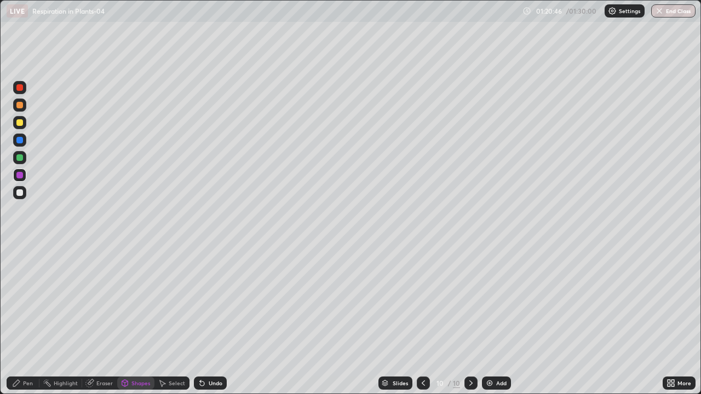
click at [31, 320] on div "Pen" at bounding box center [28, 382] width 10 height 5
click at [94, 320] on div "Eraser" at bounding box center [99, 383] width 35 height 13
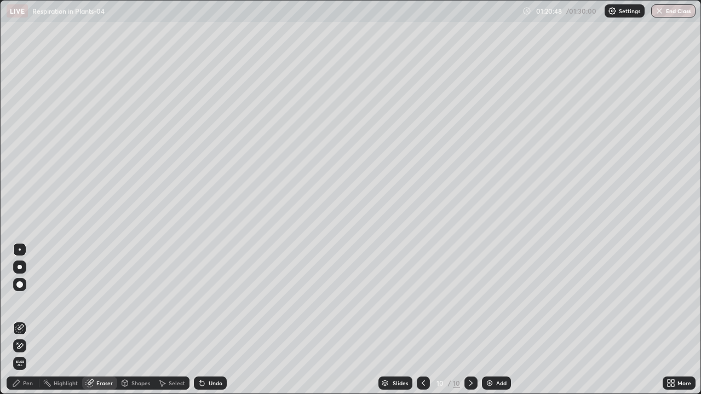
click at [20, 320] on icon at bounding box center [21, 327] width 6 height 5
click at [28, 320] on div "Pen" at bounding box center [28, 382] width 10 height 5
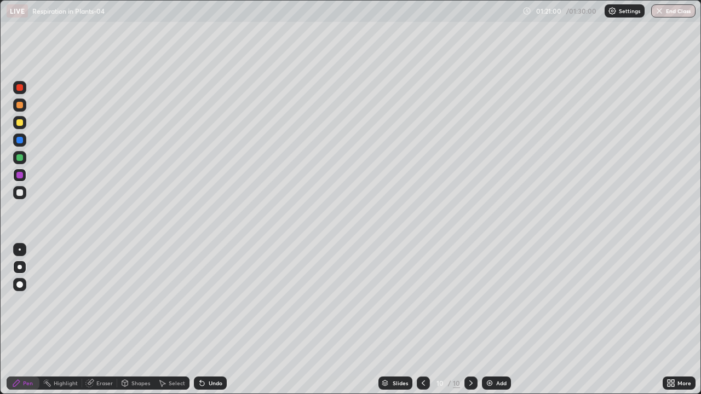
click at [16, 261] on div at bounding box center [19, 267] width 13 height 13
click at [19, 194] on div at bounding box center [19, 192] width 7 height 7
click at [20, 123] on div at bounding box center [19, 122] width 7 height 7
click at [20, 158] on div at bounding box center [19, 157] width 7 height 7
click at [20, 125] on div at bounding box center [19, 122] width 7 height 7
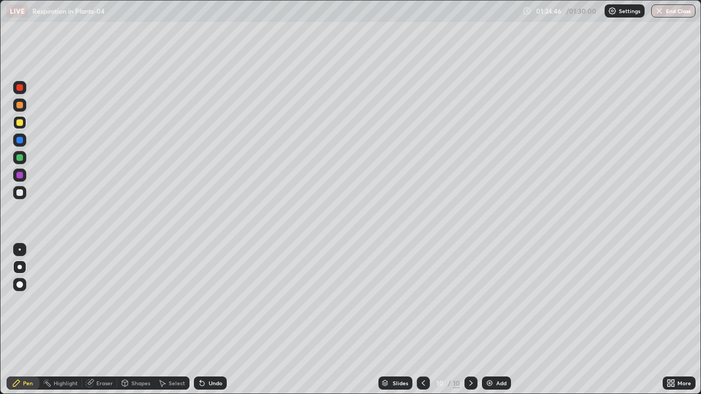
click at [212, 320] on div "Undo" at bounding box center [216, 382] width 14 height 5
click at [422, 320] on icon at bounding box center [423, 383] width 9 height 9
click at [470, 320] on icon at bounding box center [470, 383] width 9 height 9
click at [677, 10] on button "End Class" at bounding box center [673, 10] width 43 height 13
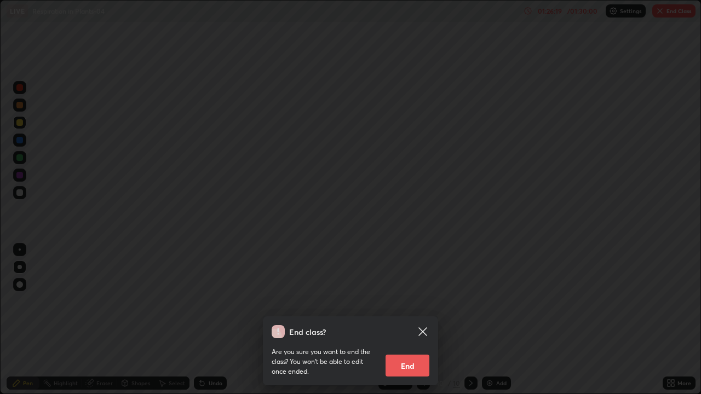
click at [414, 320] on button "End" at bounding box center [407, 366] width 44 height 22
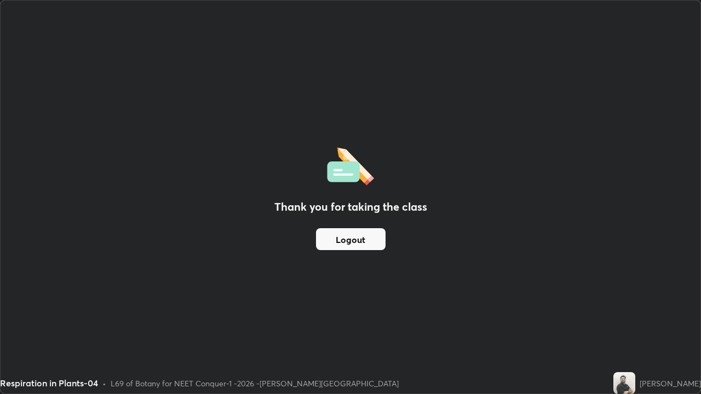
click at [360, 241] on button "Logout" at bounding box center [351, 239] width 70 height 22
